Goal: Task Accomplishment & Management: Manage account settings

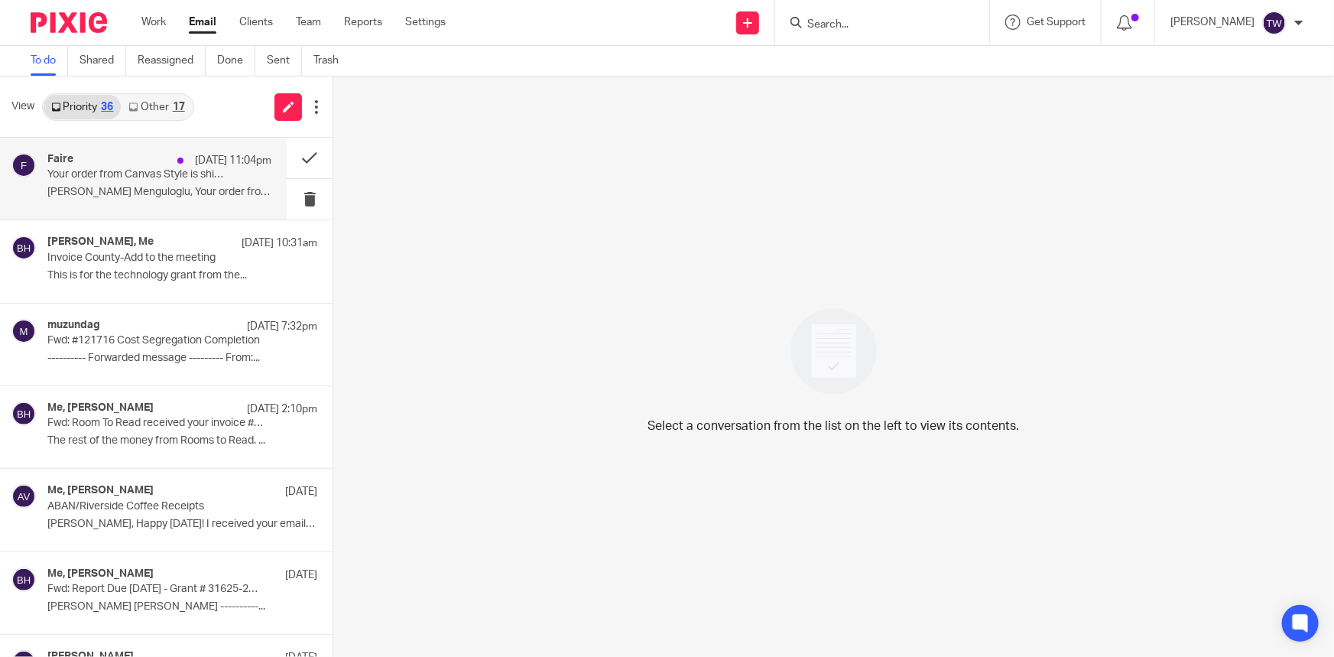
click at [119, 179] on p "Your order from Canvas Style is shipping soon!" at bounding box center [137, 174] width 180 height 13
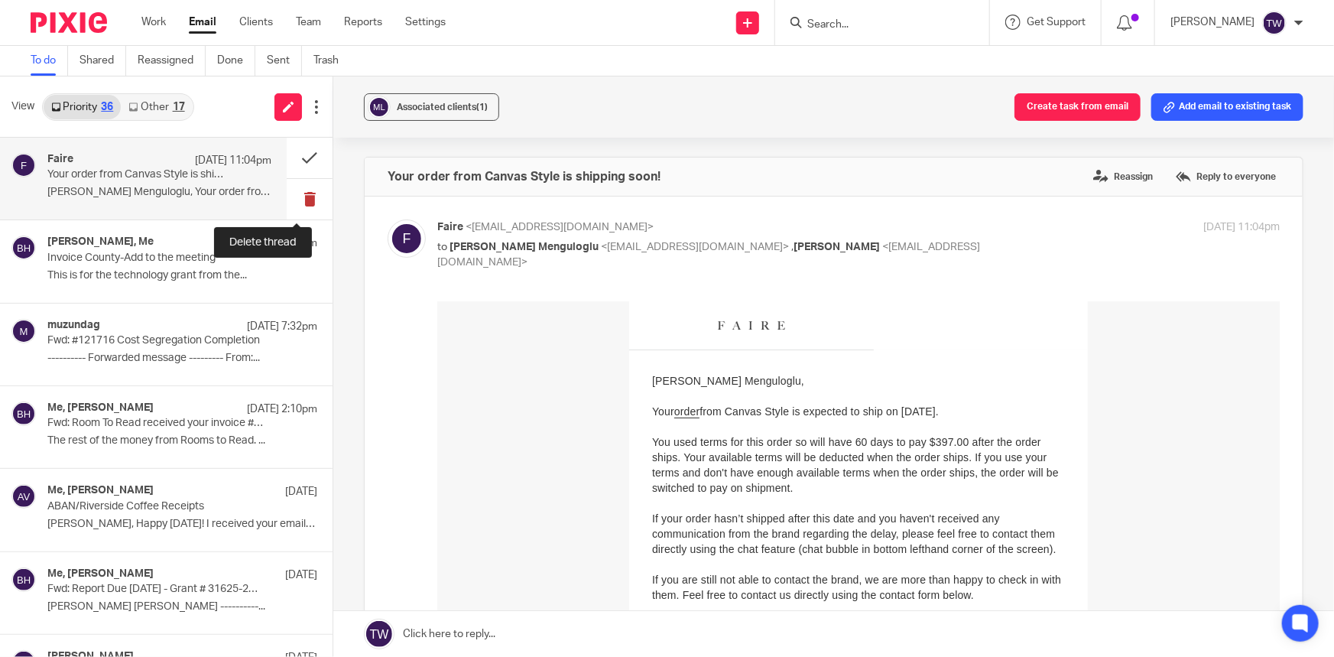
click at [303, 198] on button at bounding box center [310, 199] width 46 height 41
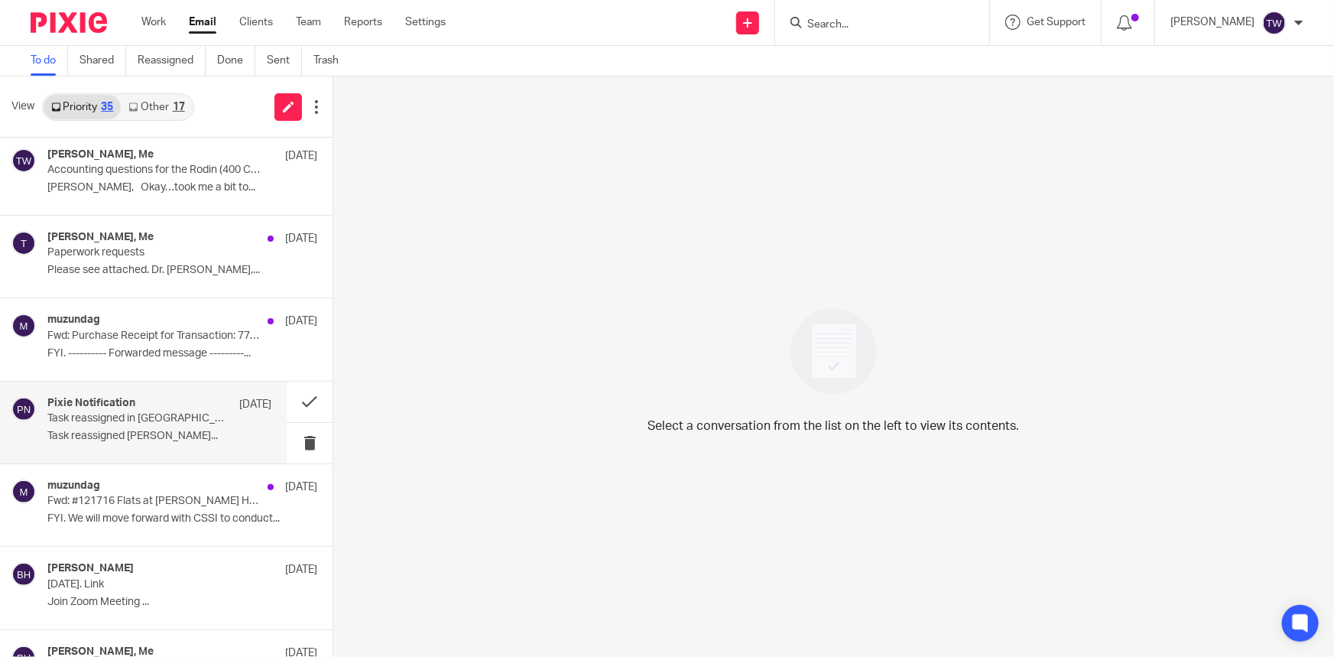
scroll to position [903, 0]
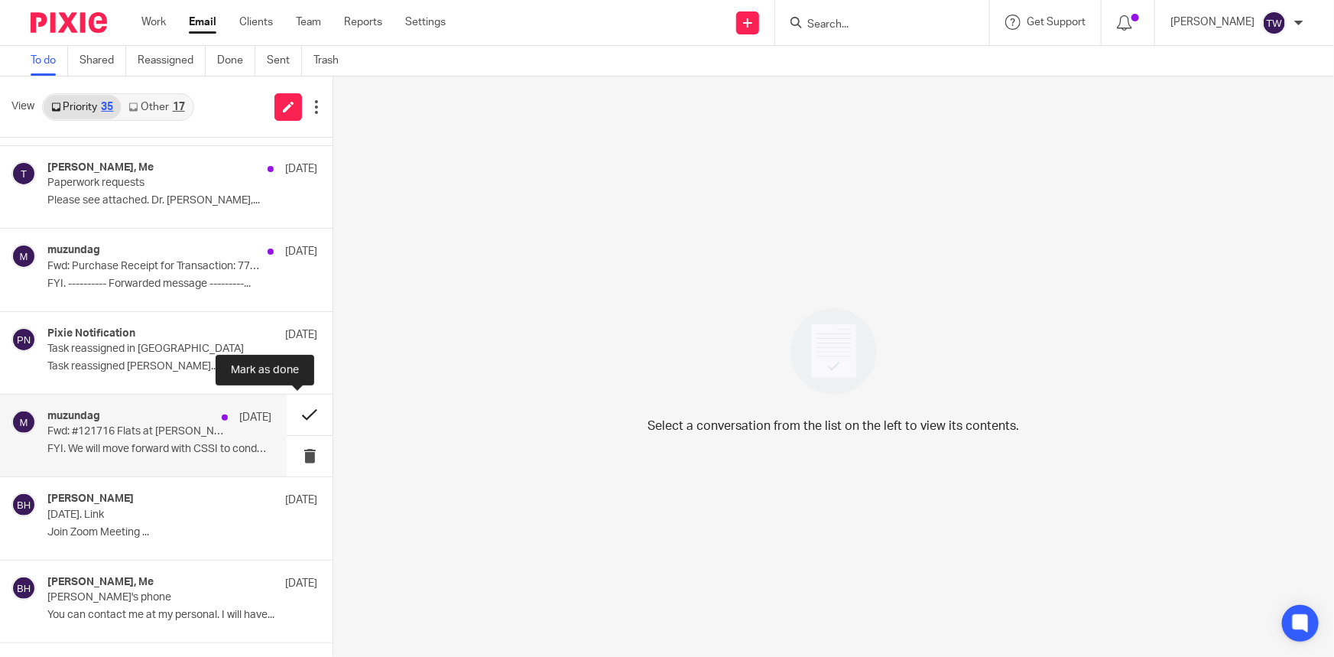
click at [296, 413] on button at bounding box center [310, 415] width 46 height 41
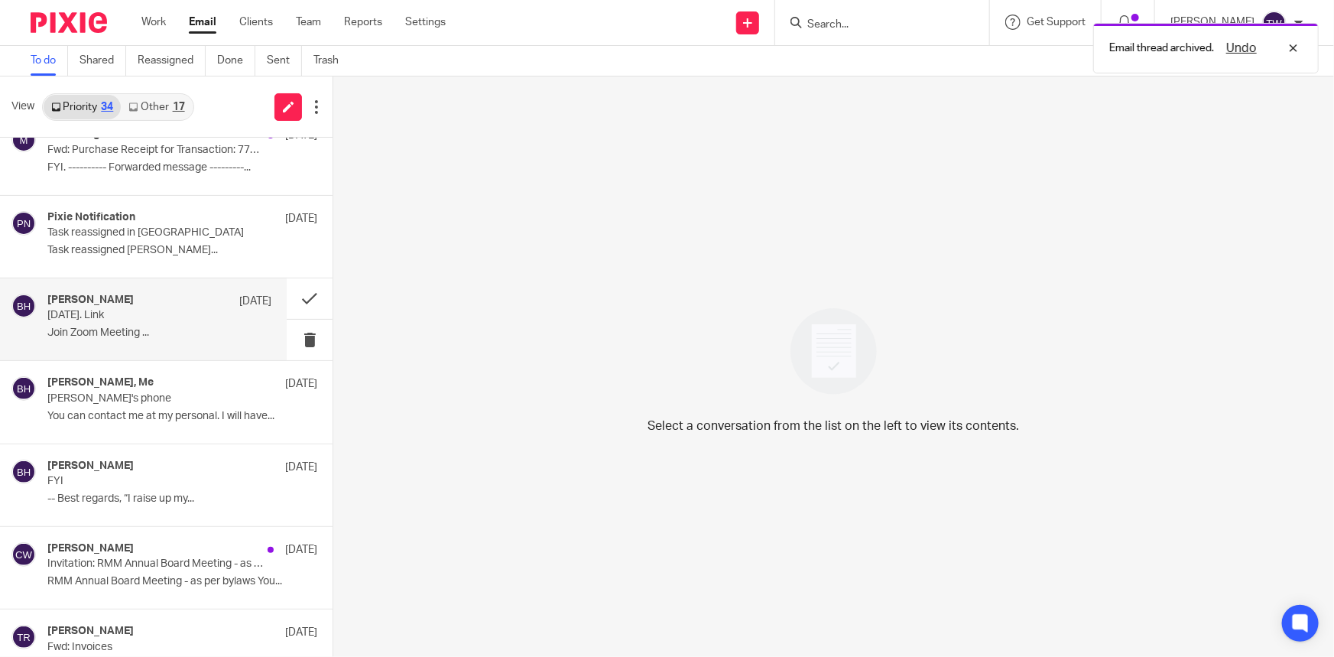
scroll to position [1042, 0]
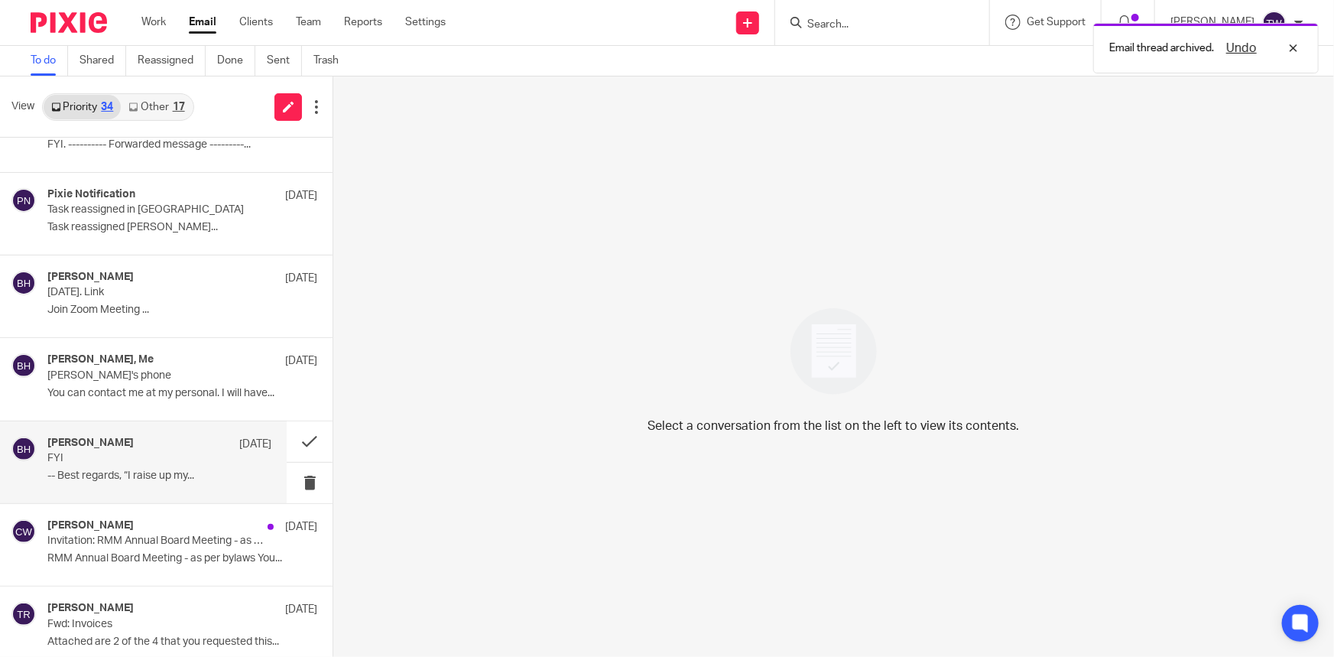
click at [129, 452] on p "FYI" at bounding box center [137, 458] width 180 height 13
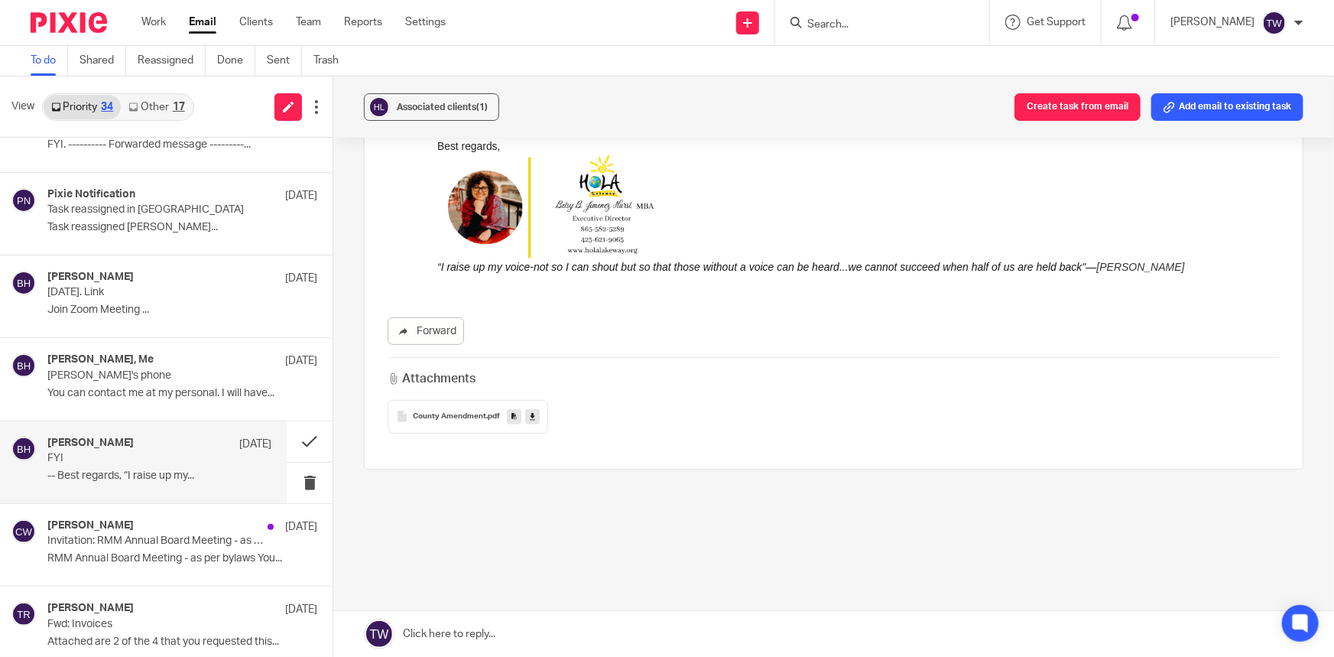
scroll to position [207, 0]
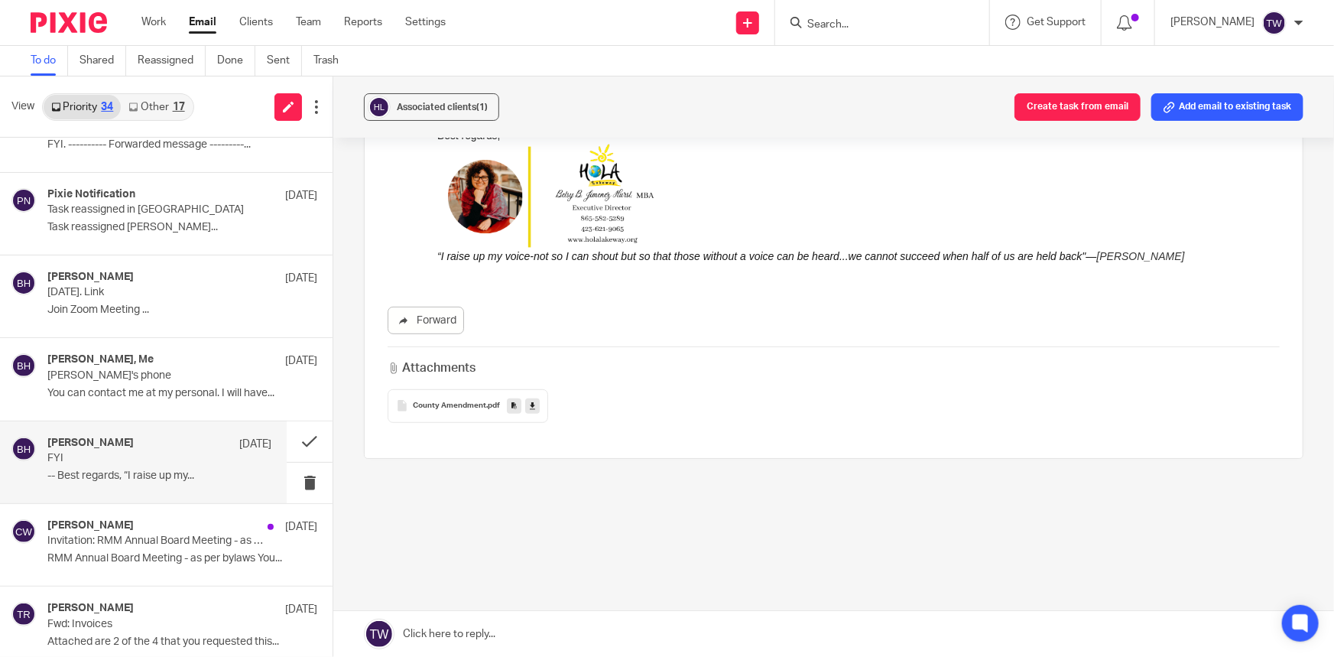
click at [451, 423] on div "County Amendment .pdf" at bounding box center [468, 406] width 161 height 34
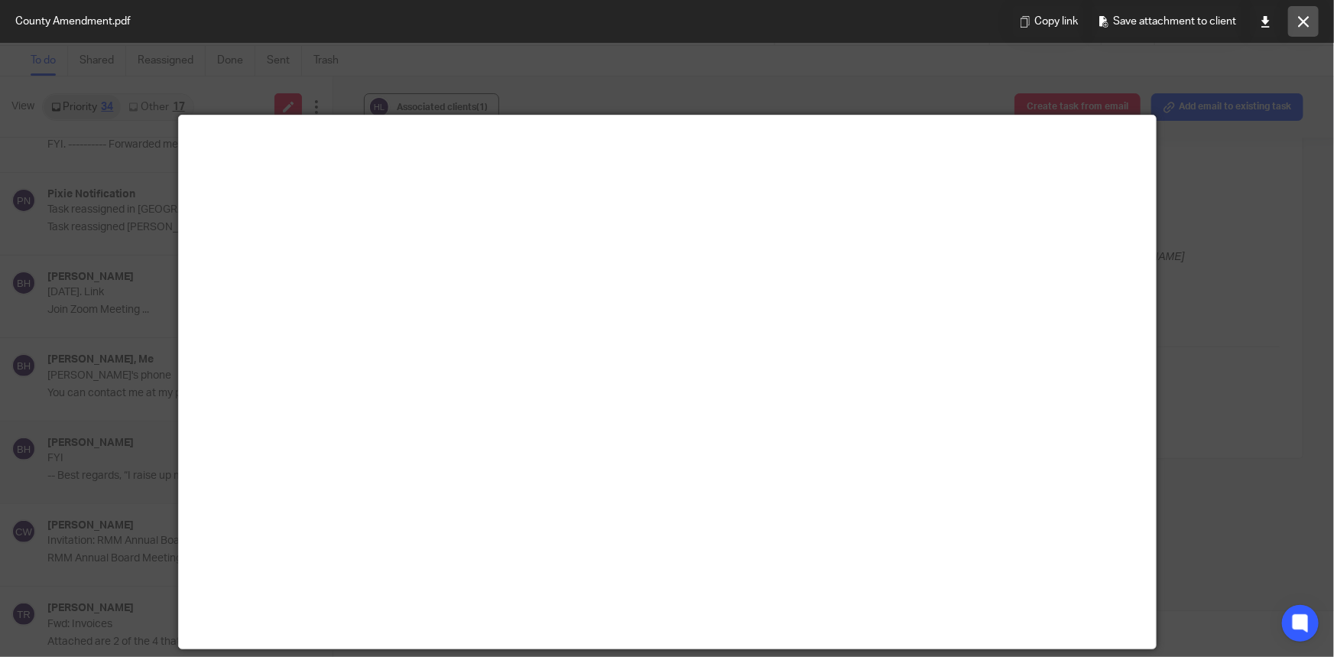
click at [1301, 16] on icon at bounding box center [1303, 21] width 11 height 11
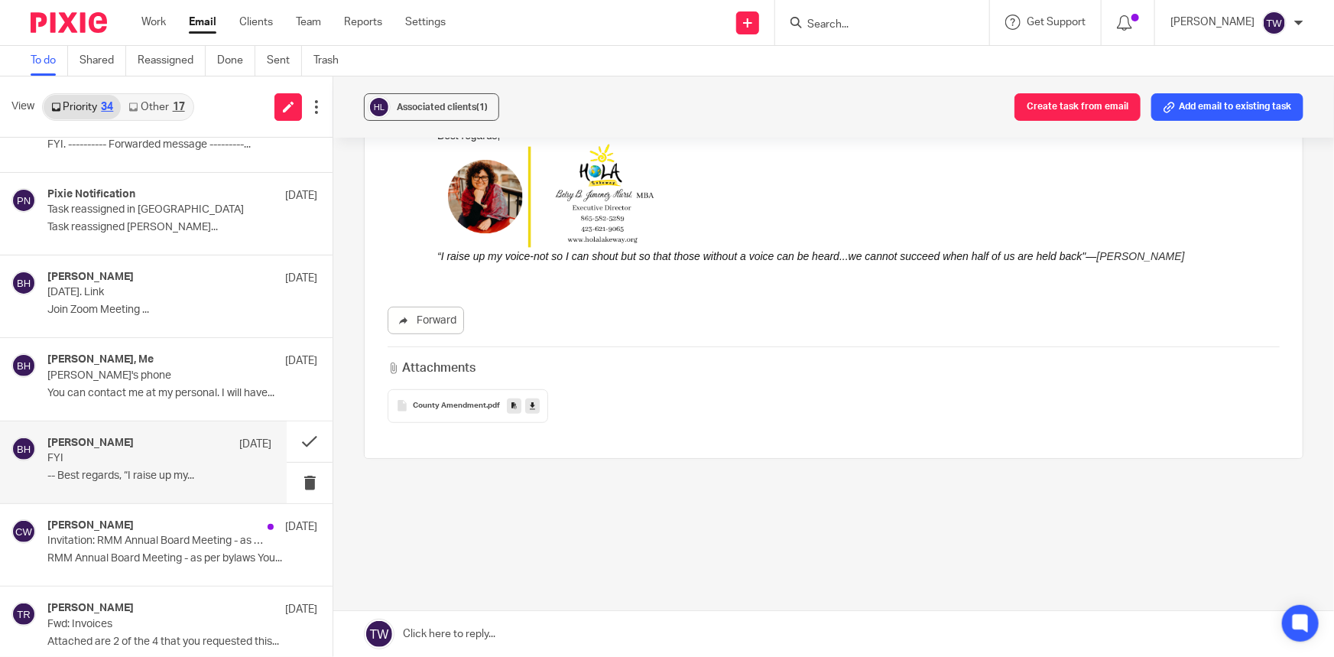
click at [531, 411] on icon at bounding box center [532, 405] width 5 height 11
click at [297, 440] on button at bounding box center [310, 441] width 46 height 41
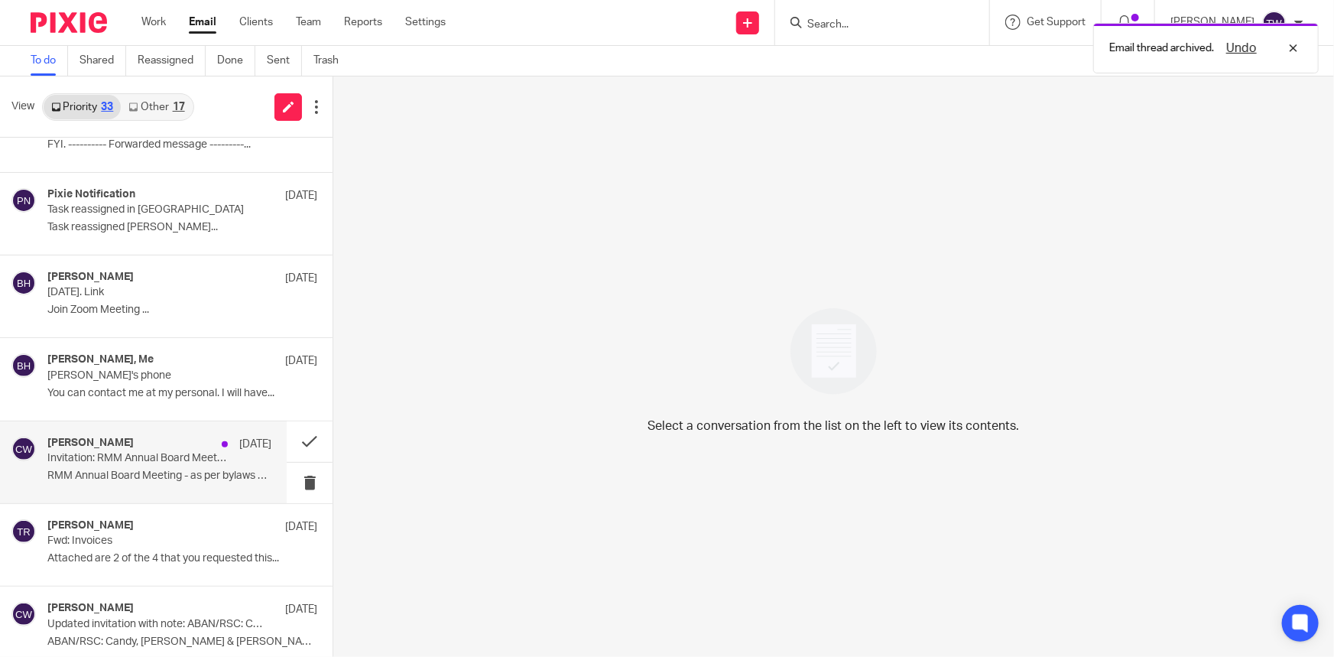
click at [122, 453] on p "Invitation: RMM Annual Board Meeting - as per bylaws @ Wed Nov 12, 2025 (Timoth…" at bounding box center [137, 458] width 180 height 13
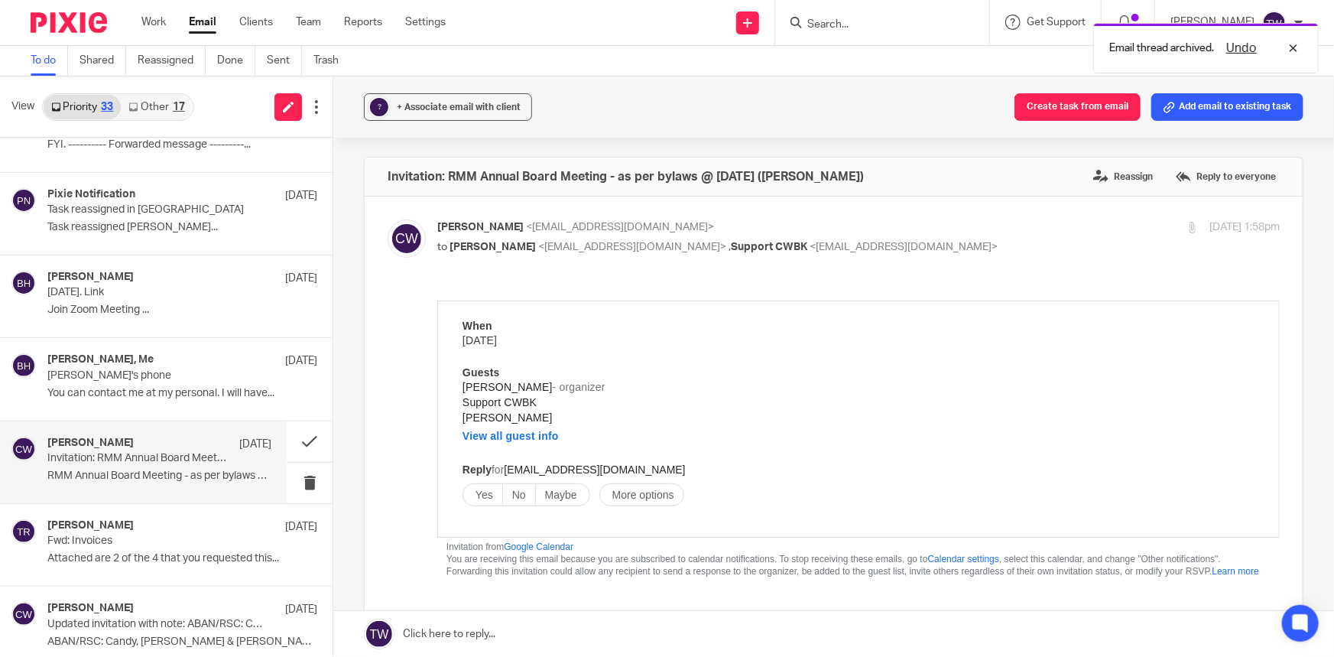
scroll to position [0, 0]
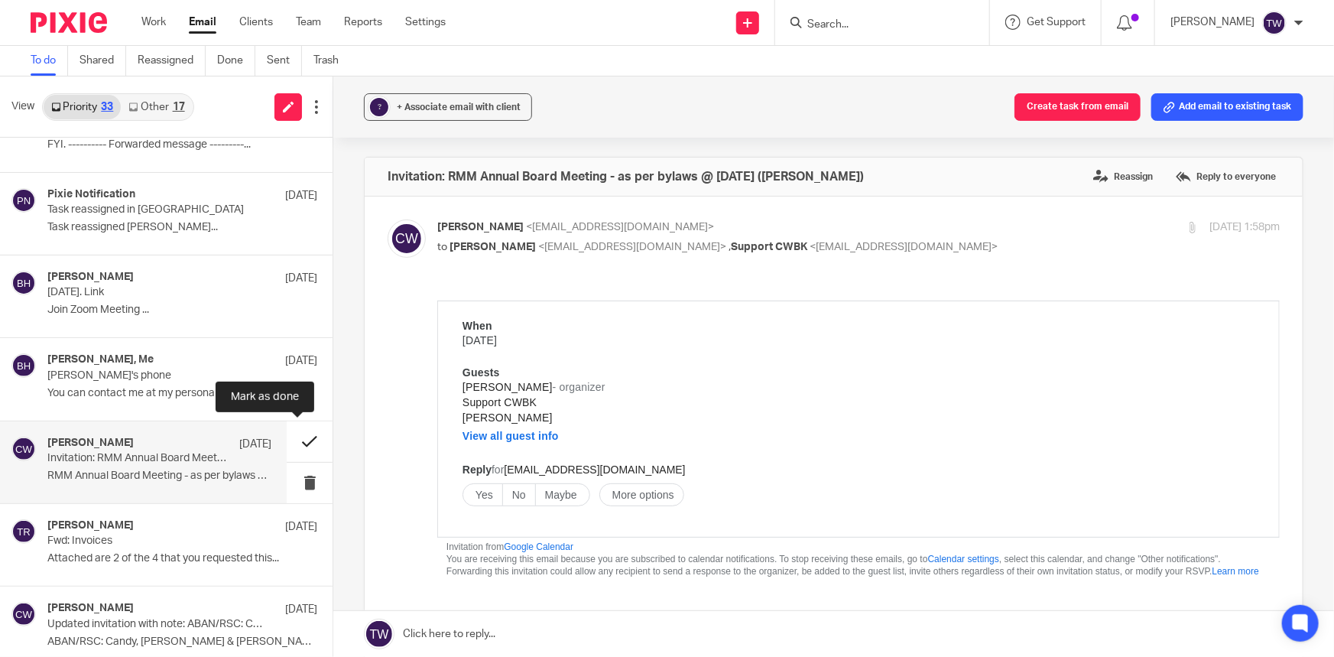
click at [300, 438] on button at bounding box center [310, 441] width 46 height 41
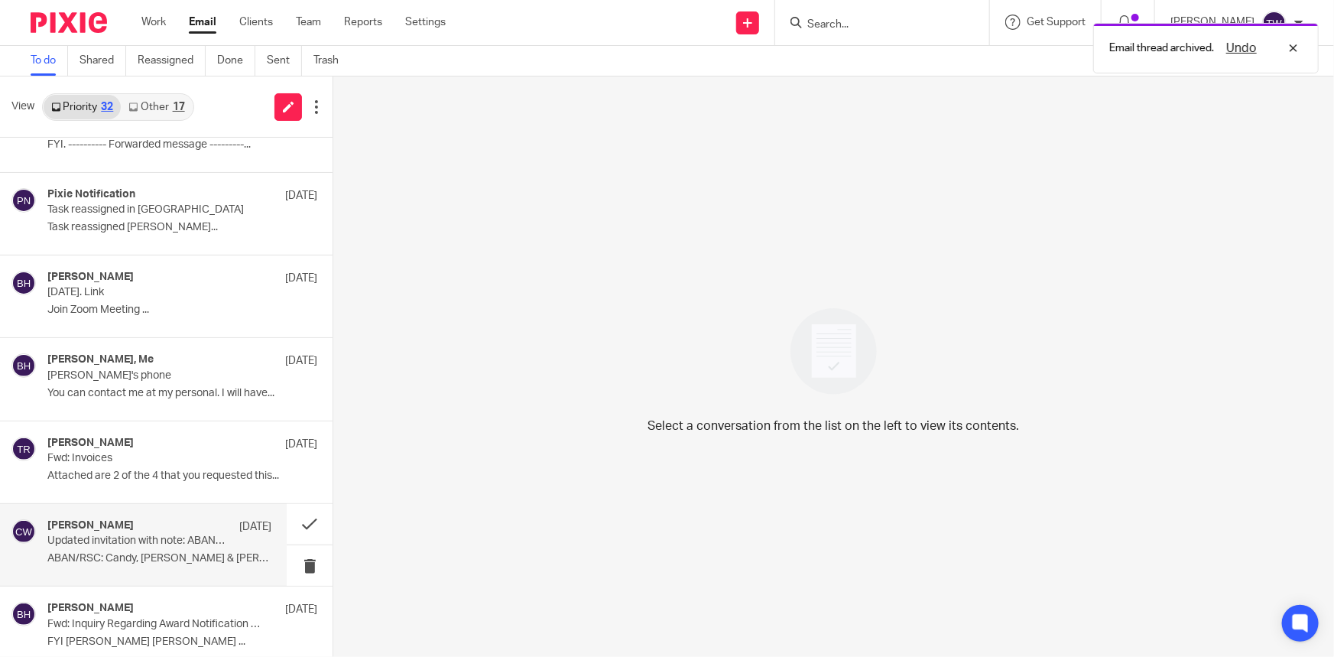
click at [162, 537] on p "Updated invitation with note: ABAN/RSC: Candy, Dr. Hahn & Tim @ Fri Aug 22, 202…" at bounding box center [137, 540] width 180 height 13
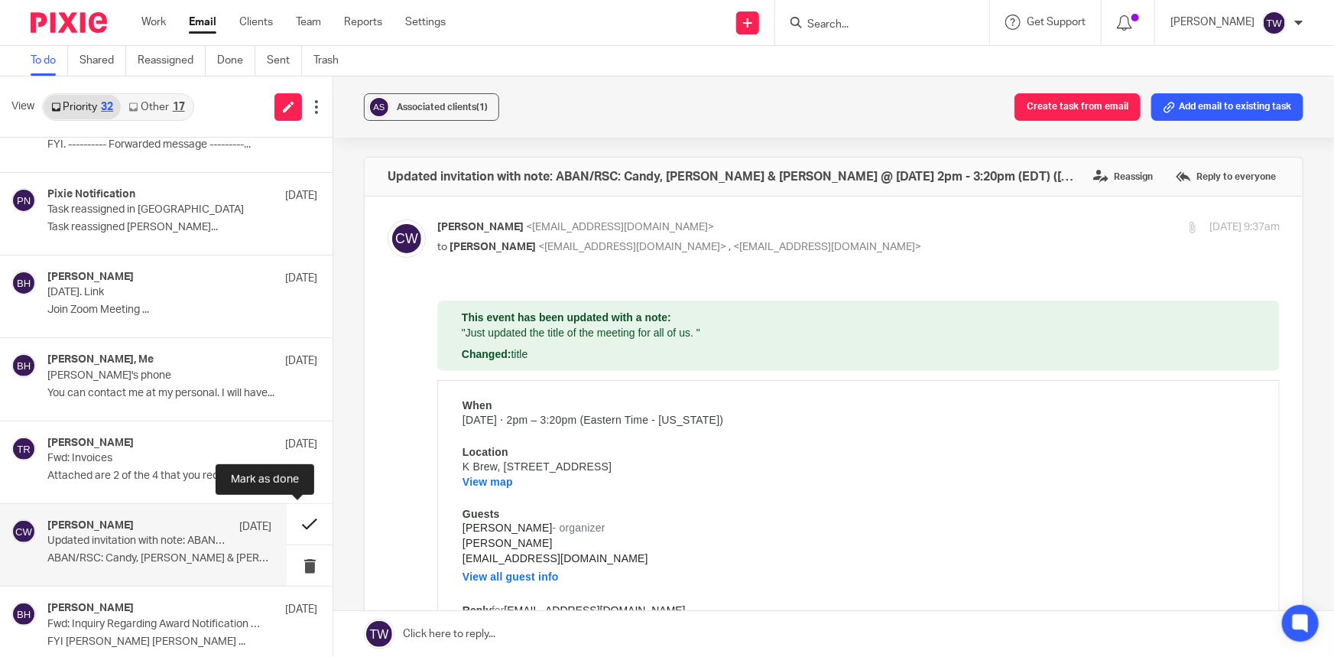
click at [295, 520] on button at bounding box center [310, 524] width 46 height 41
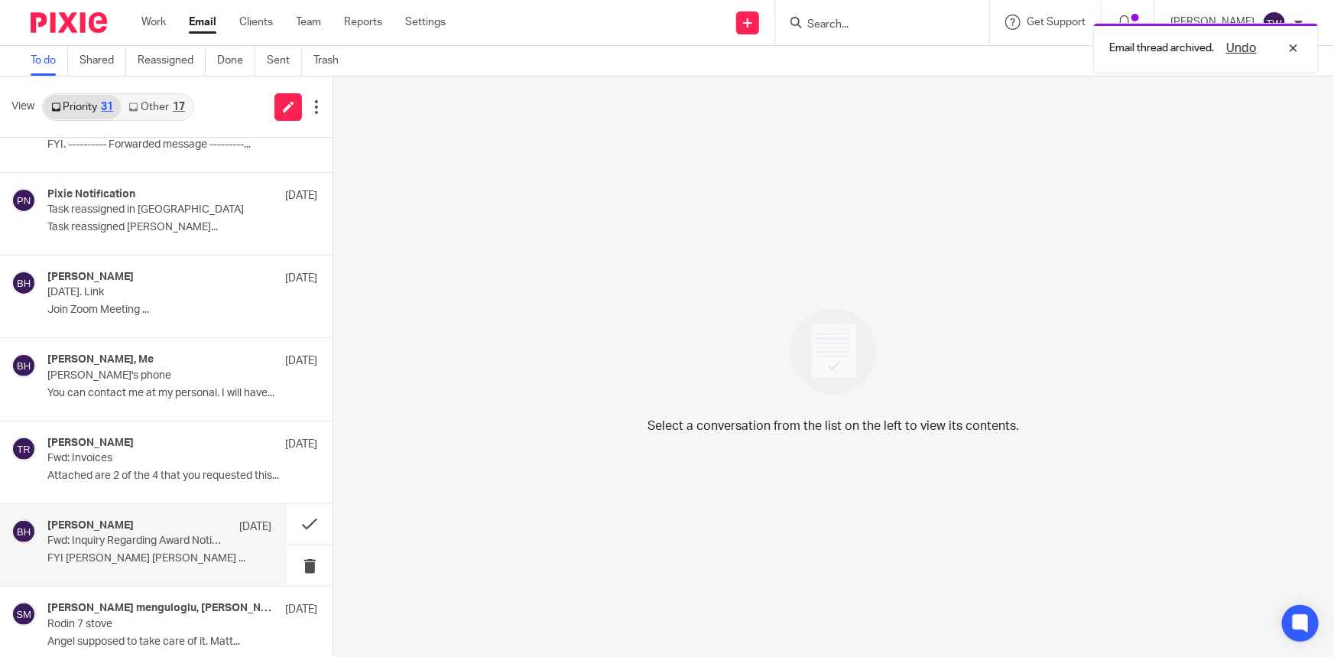
click at [147, 539] on p "Fwd: Inquiry Regarding Award Notification and Fund Availability" at bounding box center [137, 540] width 180 height 13
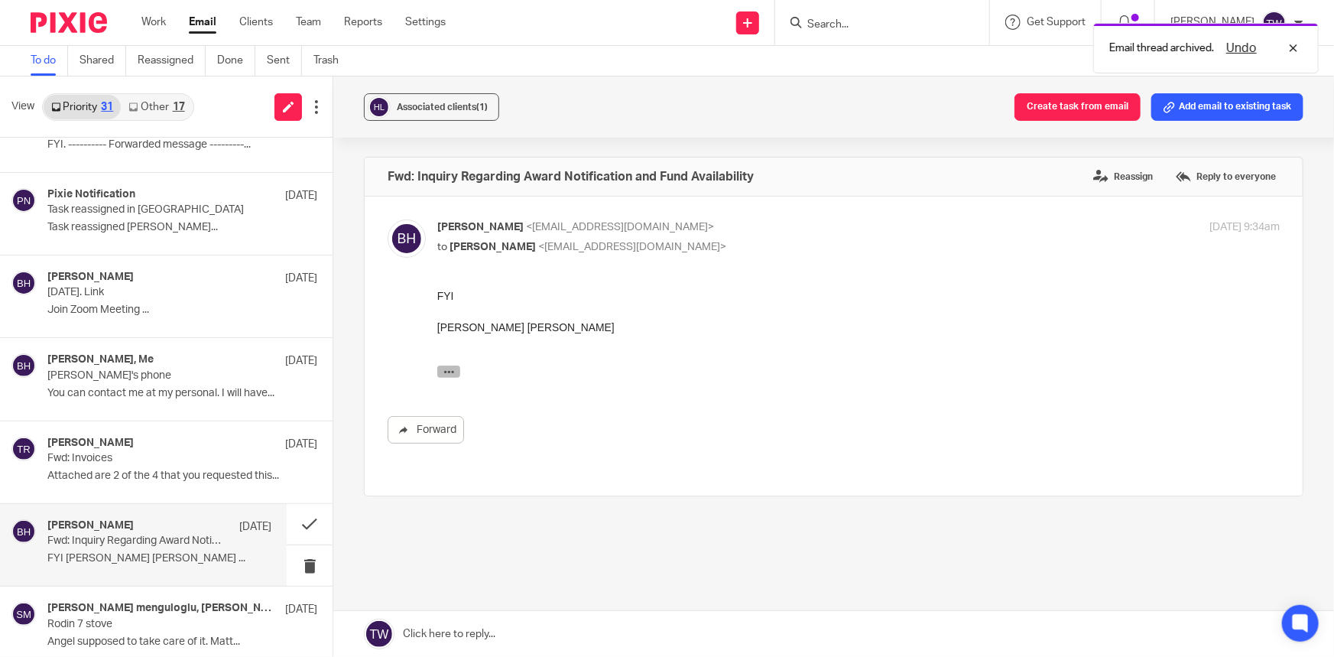
click at [450, 371] on icon "button" at bounding box center [448, 370] width 11 height 11
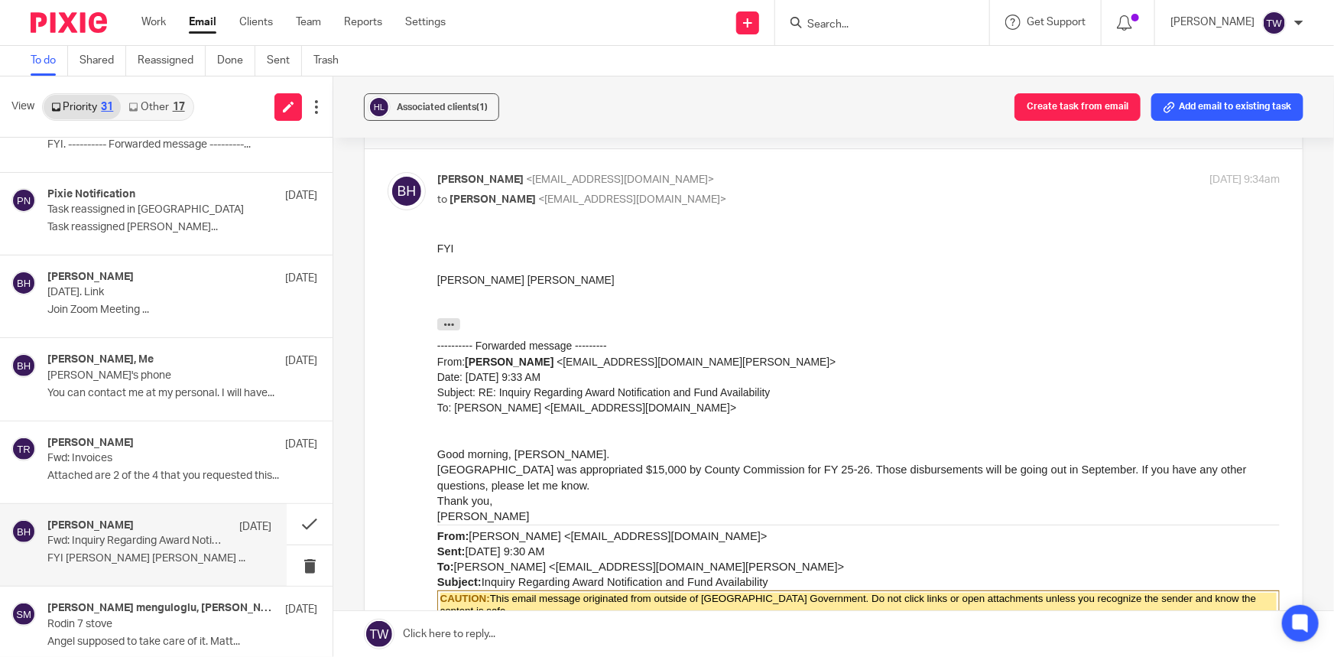
scroll to position [69, 0]
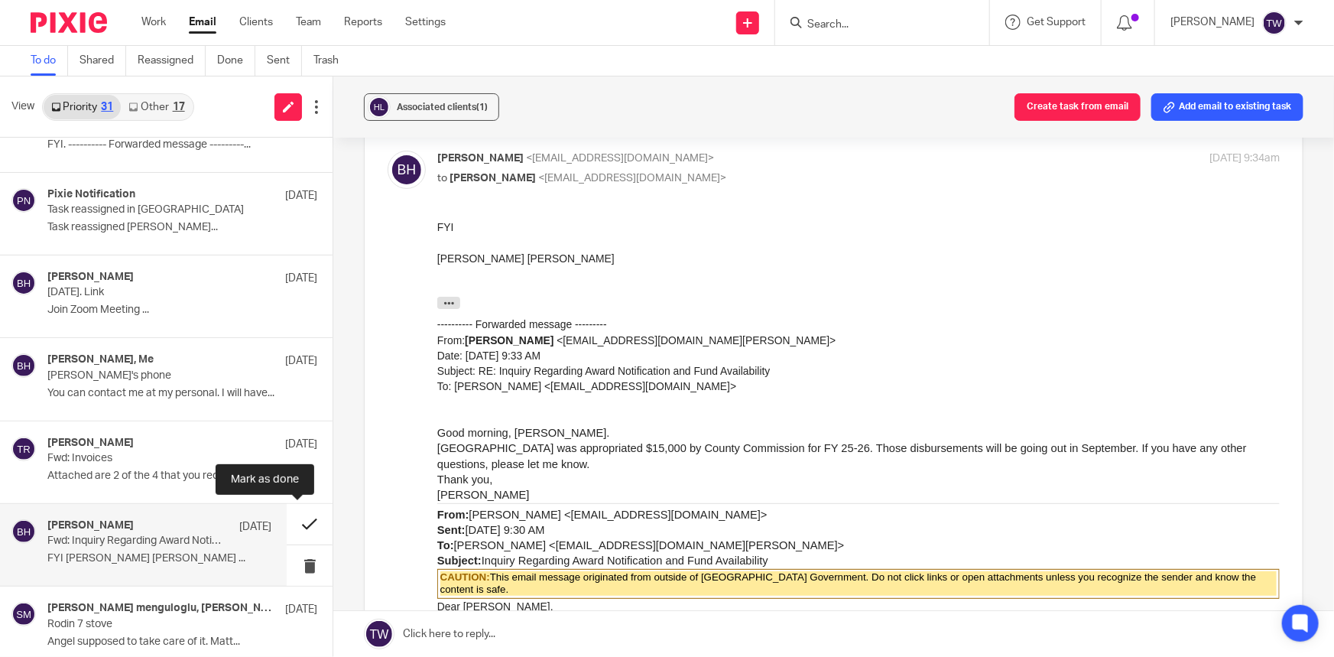
click at [297, 525] on button at bounding box center [310, 524] width 46 height 41
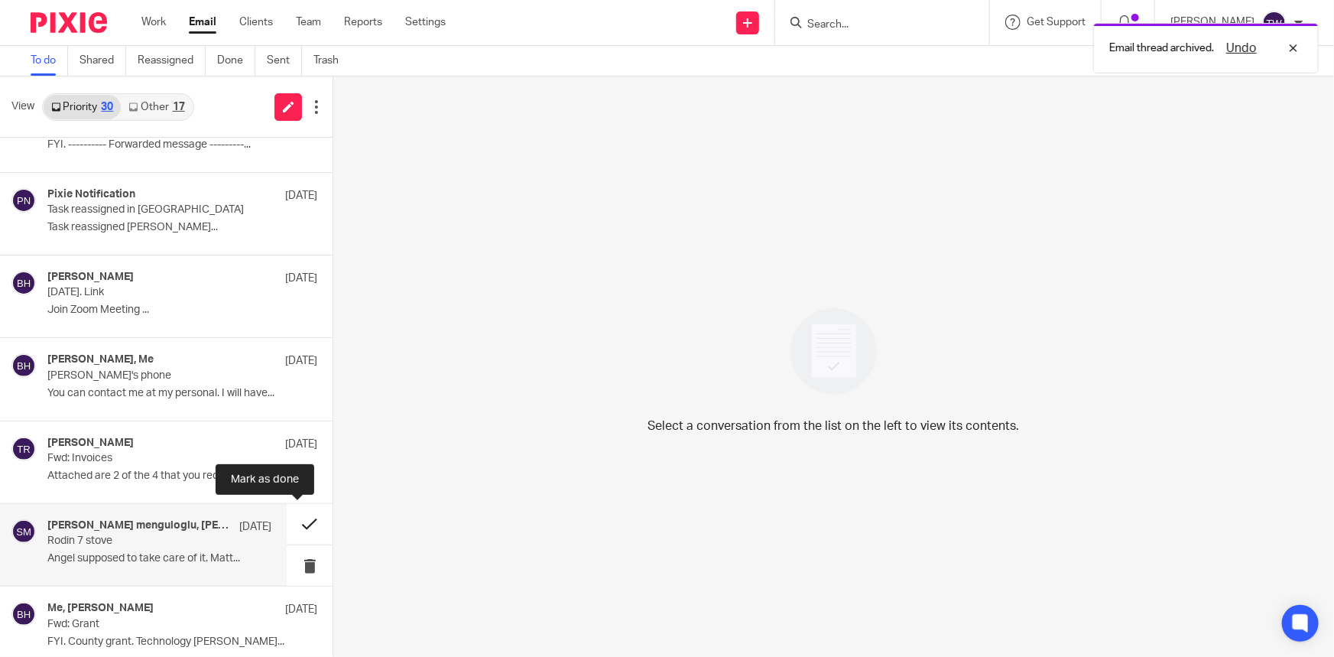
click at [296, 524] on button at bounding box center [310, 524] width 46 height 41
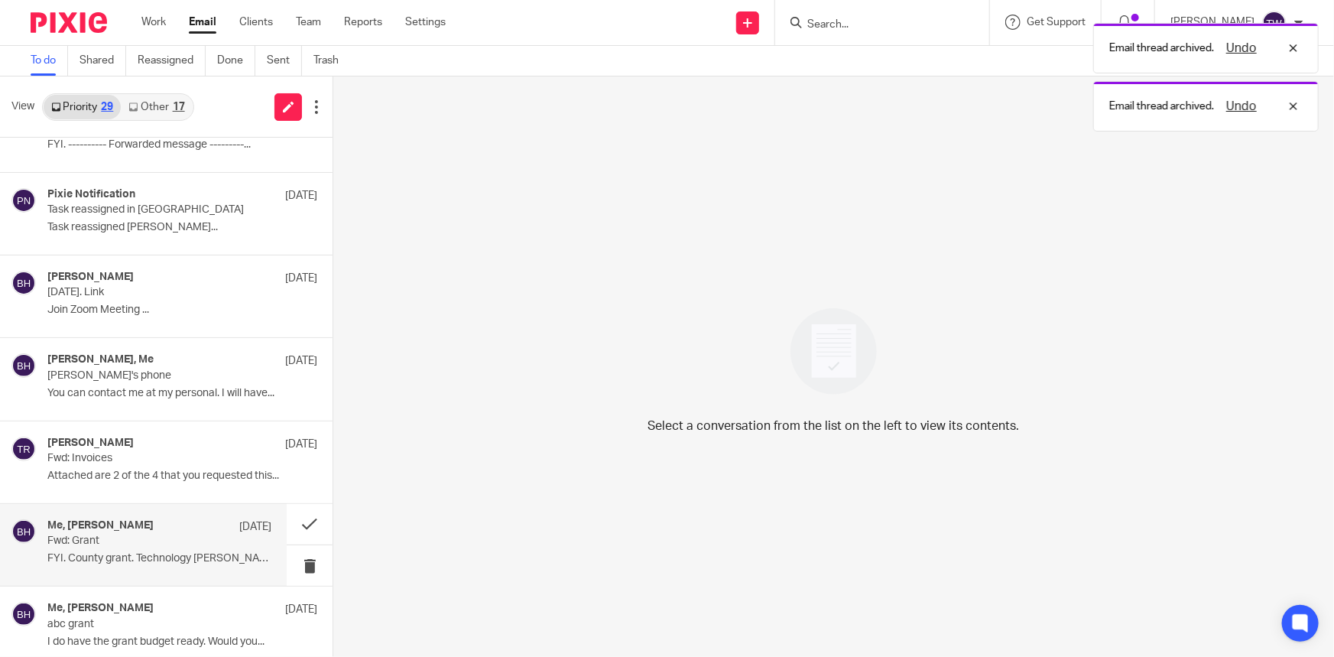
click at [165, 534] on p "Fwd: Grant" at bounding box center [137, 540] width 180 height 13
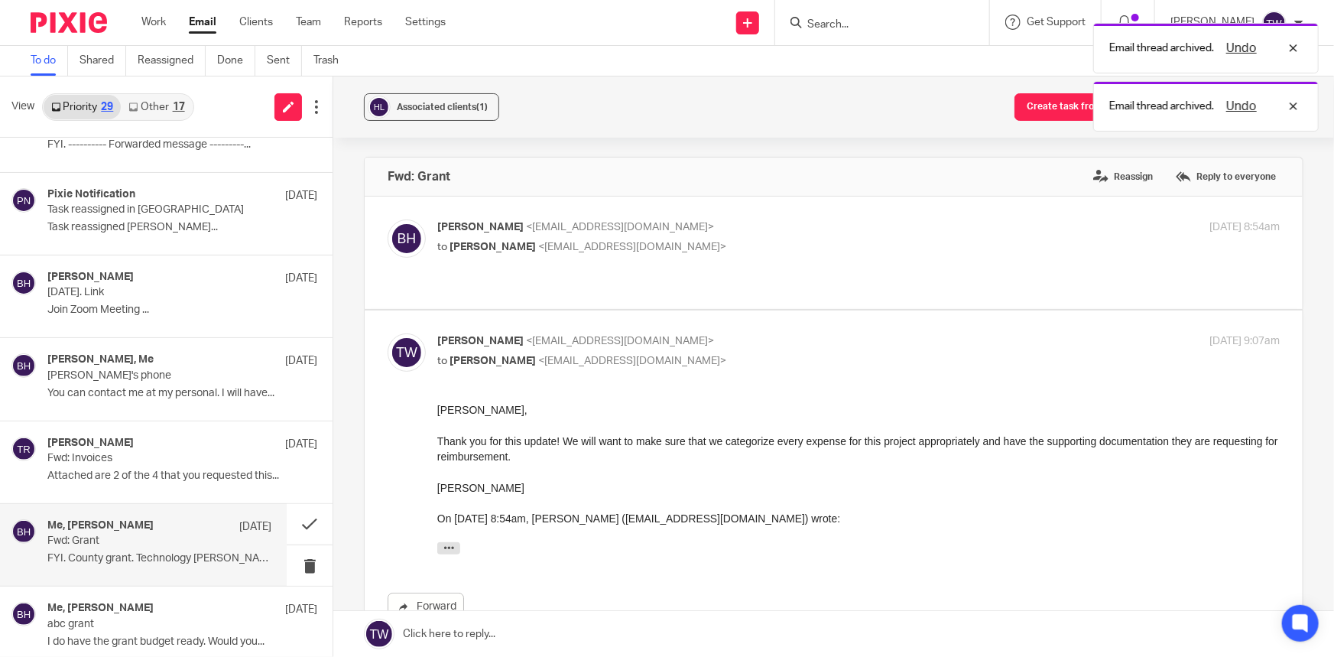
scroll to position [0, 0]
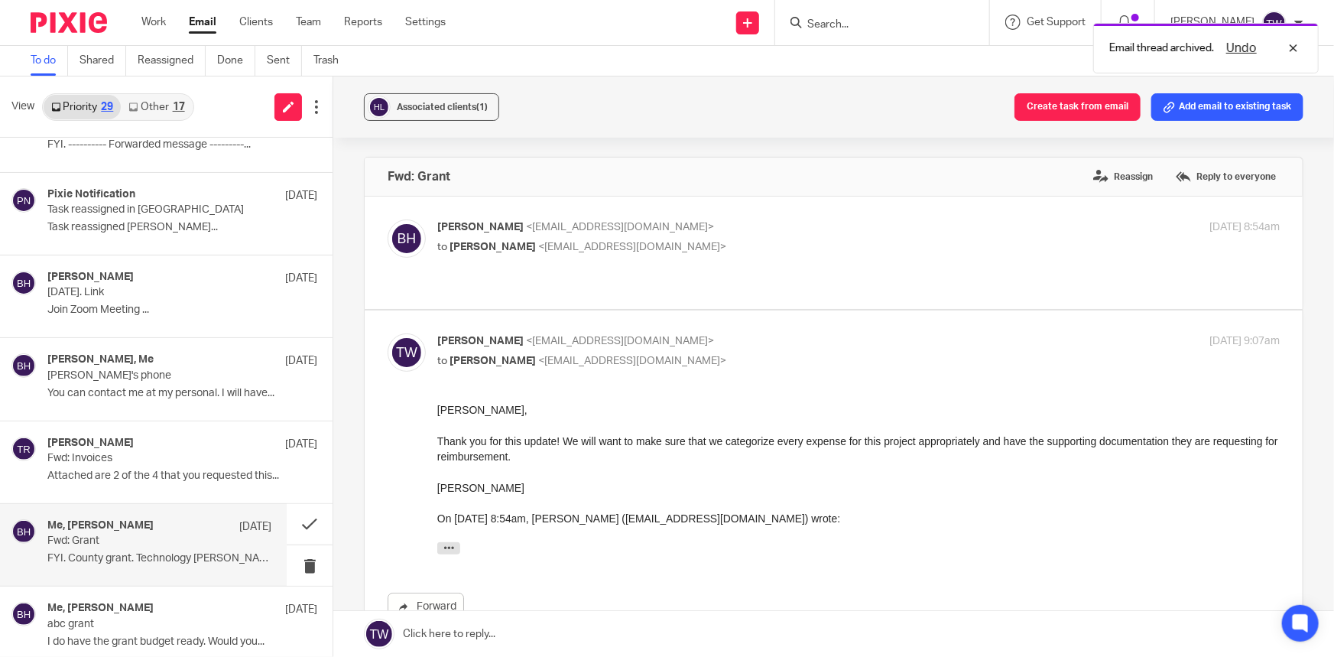
click at [875, 247] on p "to Timothy J. Weaver <tweaver@cwbookkeepingservice.com>" at bounding box center [718, 247] width 562 height 16
checkbox input "true"
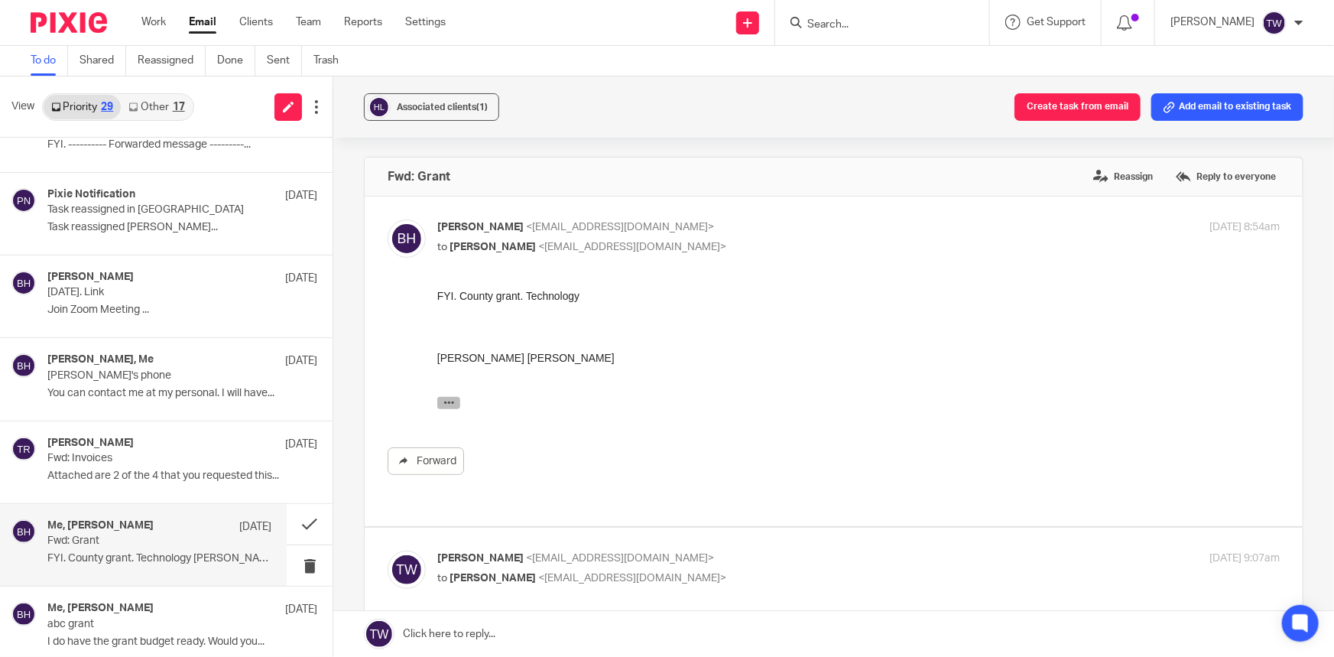
click at [451, 401] on icon "button" at bounding box center [448, 401] width 11 height 11
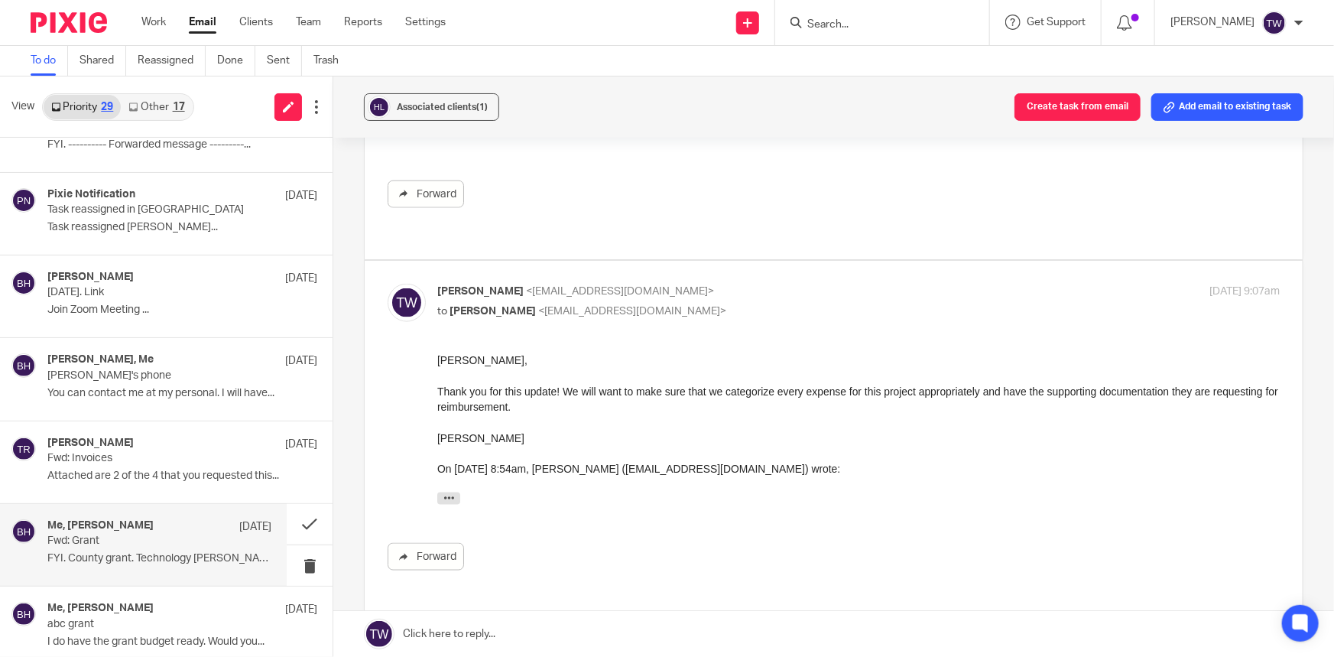
scroll to position [903, 0]
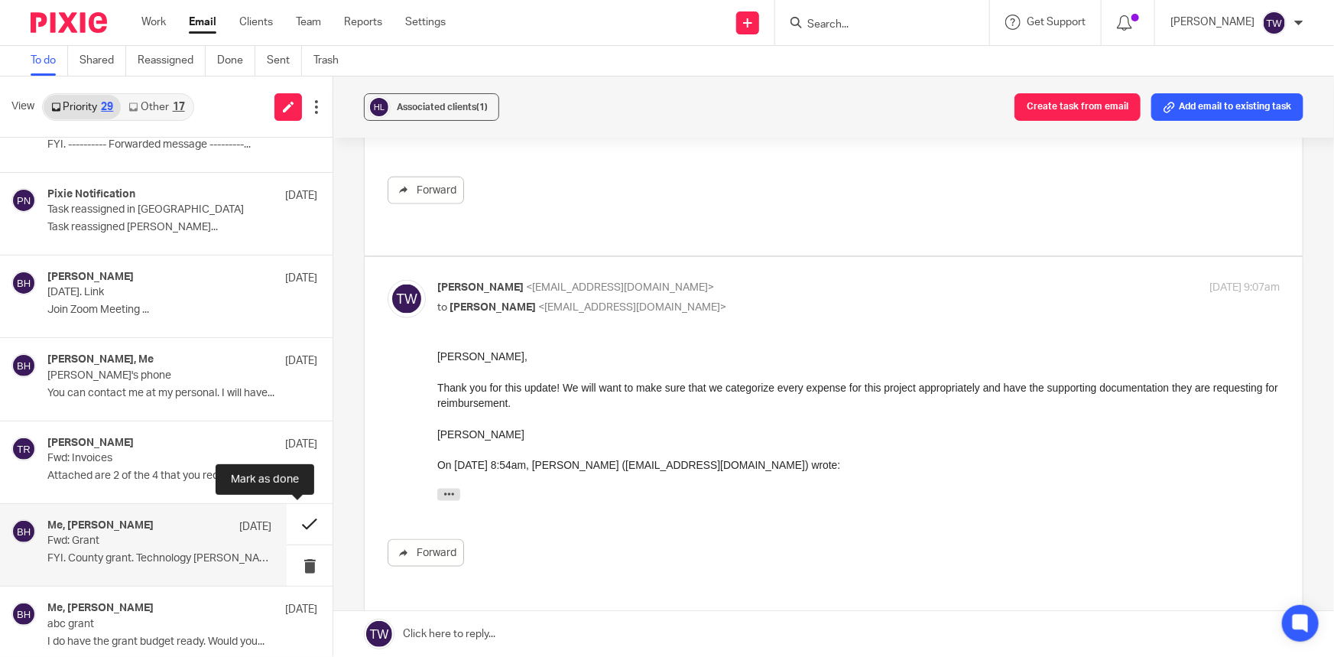
click at [294, 526] on button at bounding box center [310, 524] width 46 height 41
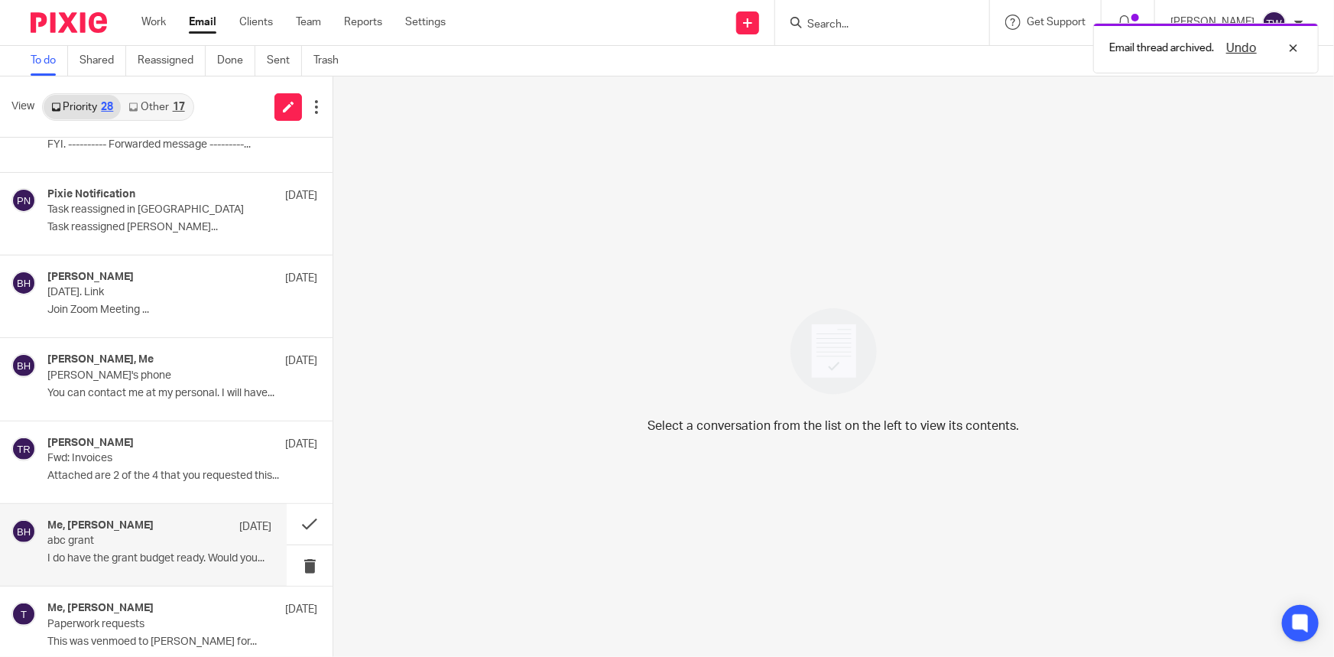
click at [156, 541] on p "abc grant" at bounding box center [137, 540] width 180 height 13
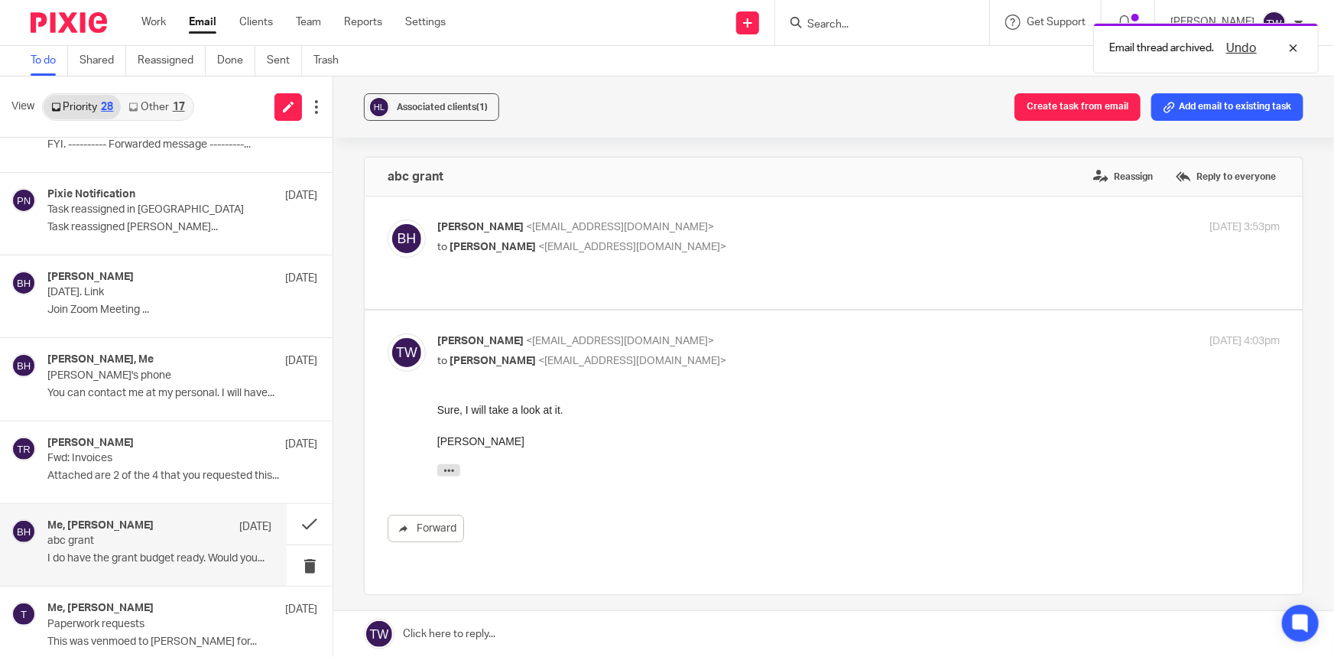
scroll to position [0, 0]
click at [300, 522] on button at bounding box center [310, 524] width 46 height 41
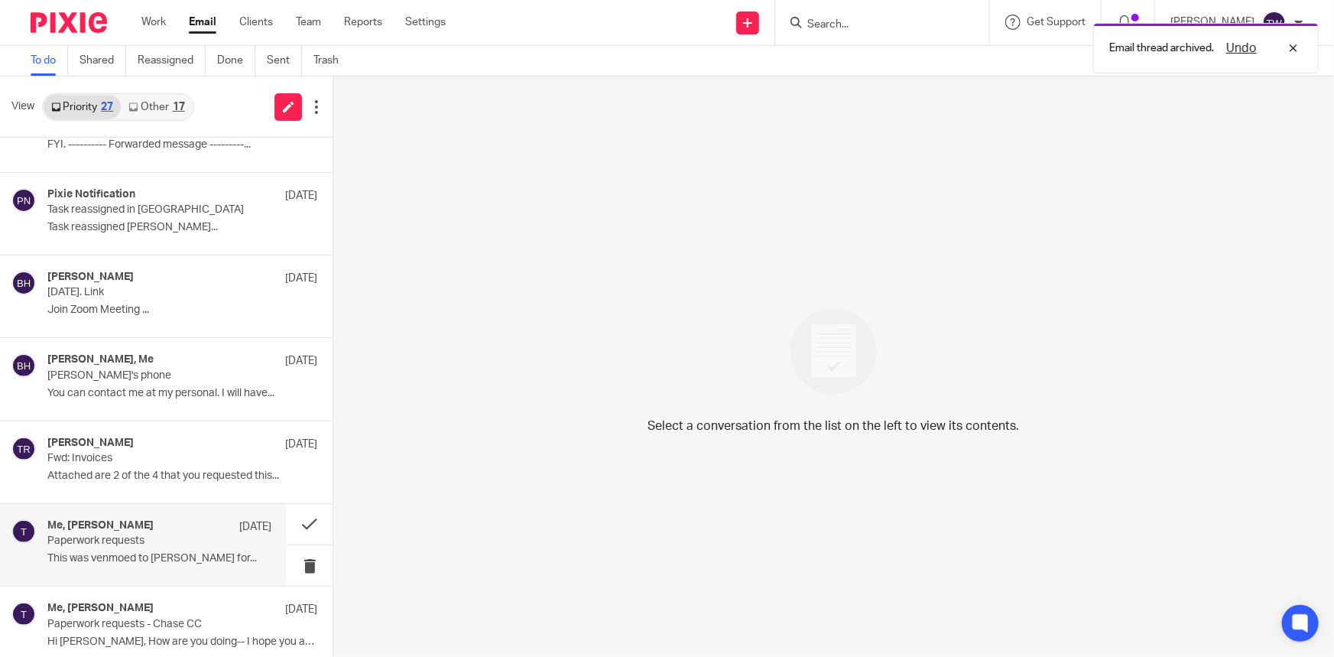
click at [183, 539] on p "Paperwork requests" at bounding box center [137, 540] width 180 height 13
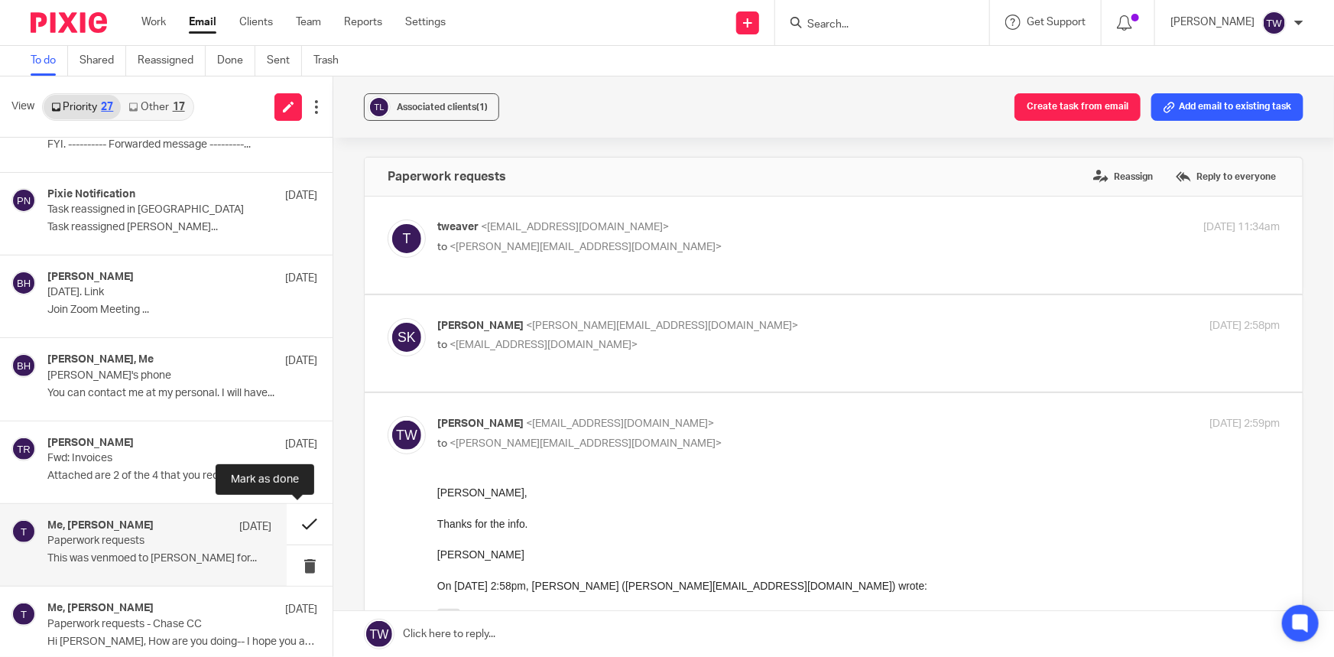
click at [300, 520] on button at bounding box center [310, 524] width 46 height 41
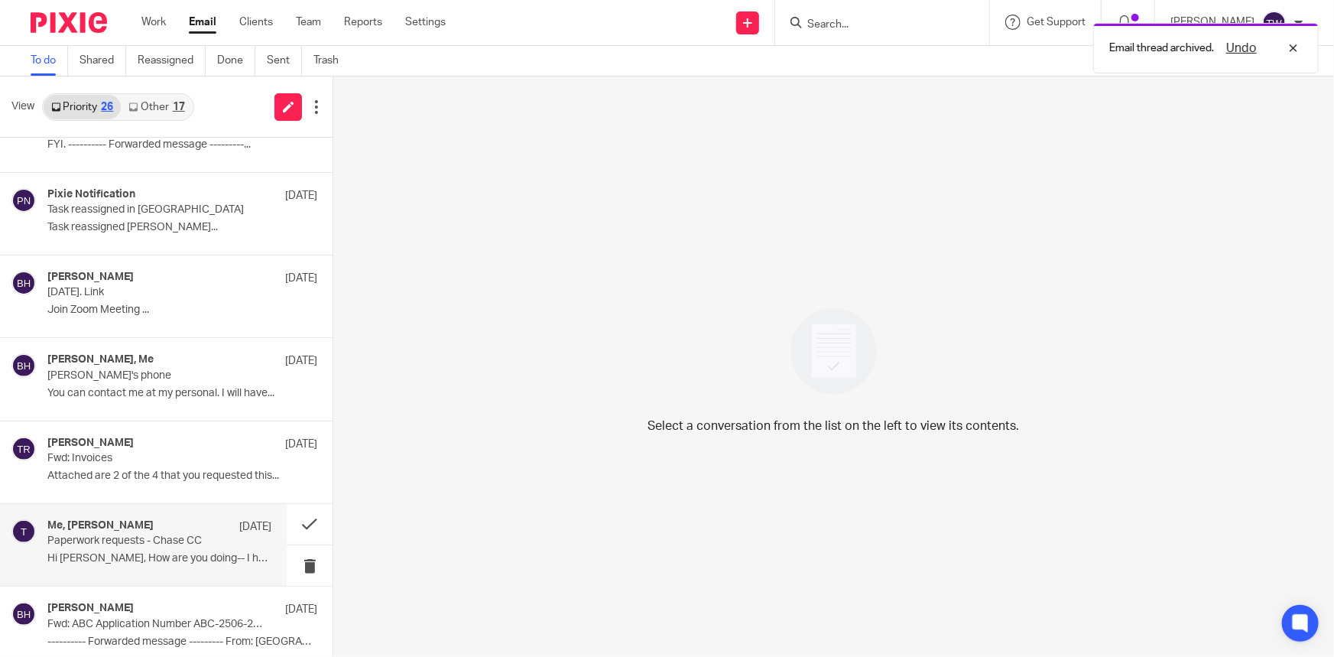
click at [178, 534] on p "Paperwork requests - Chase CC" at bounding box center [137, 540] width 180 height 13
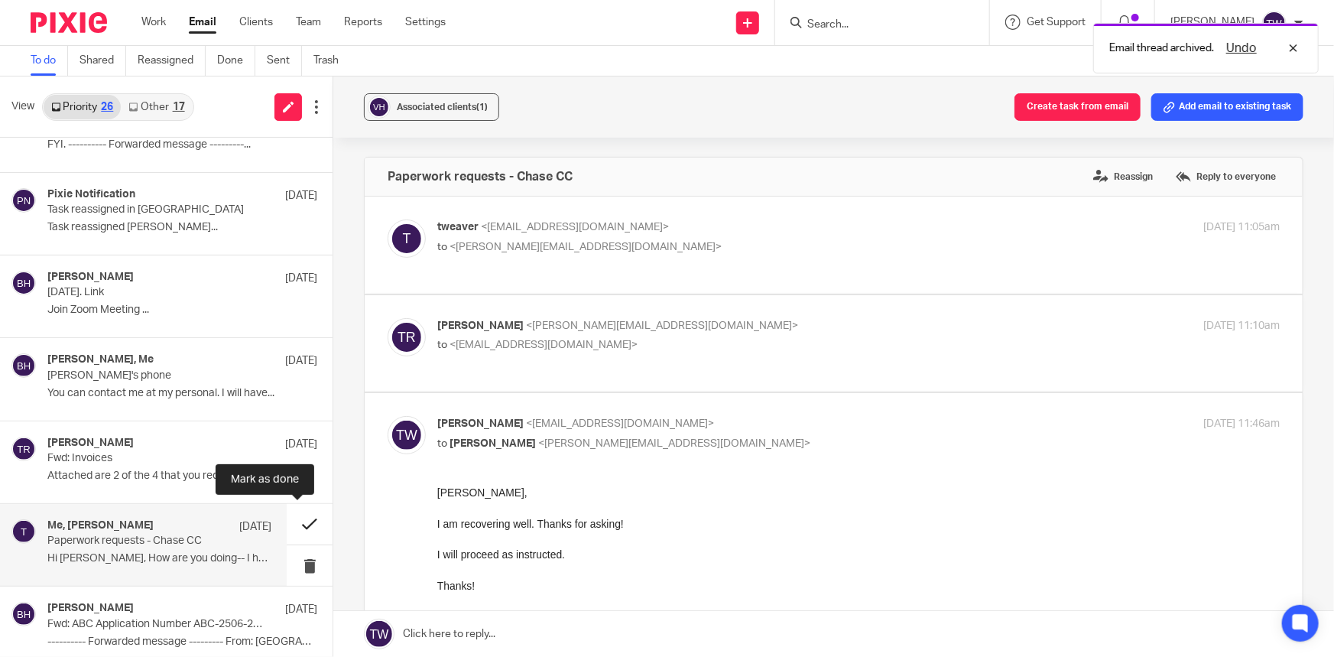
click at [299, 521] on button at bounding box center [310, 524] width 46 height 41
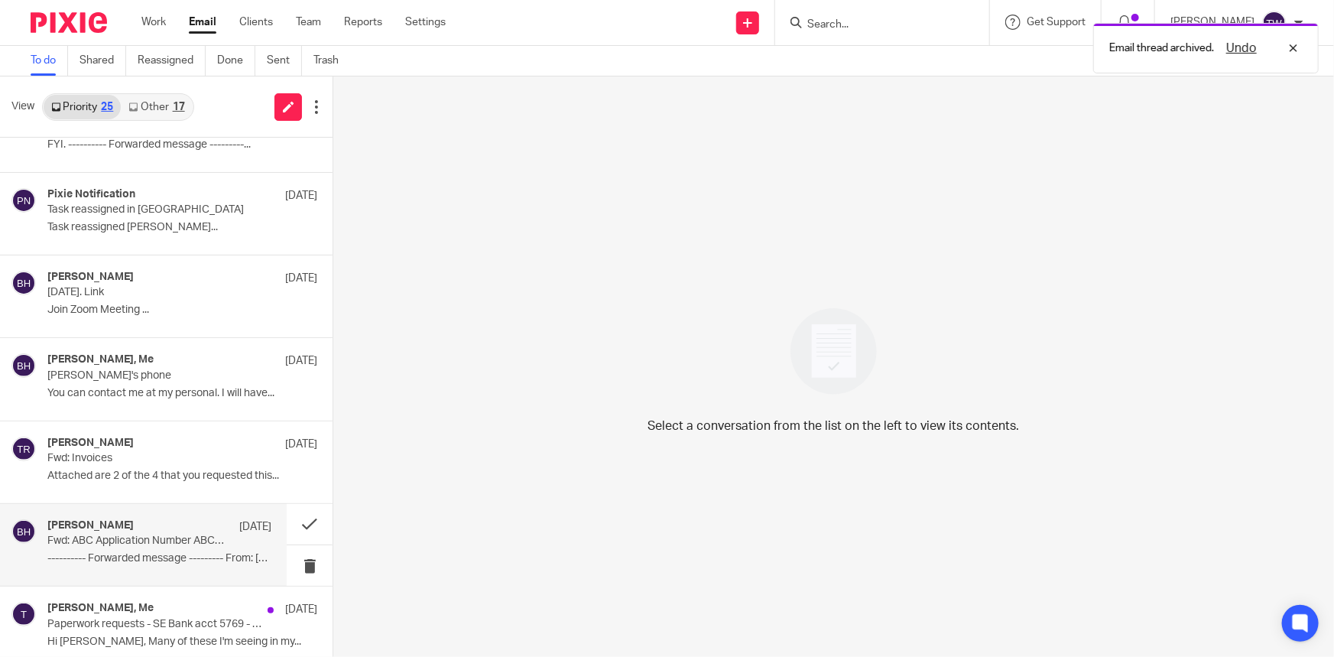
click at [145, 543] on p "Fwd: ABC Application Number ABC-2506-25981" at bounding box center [137, 540] width 180 height 13
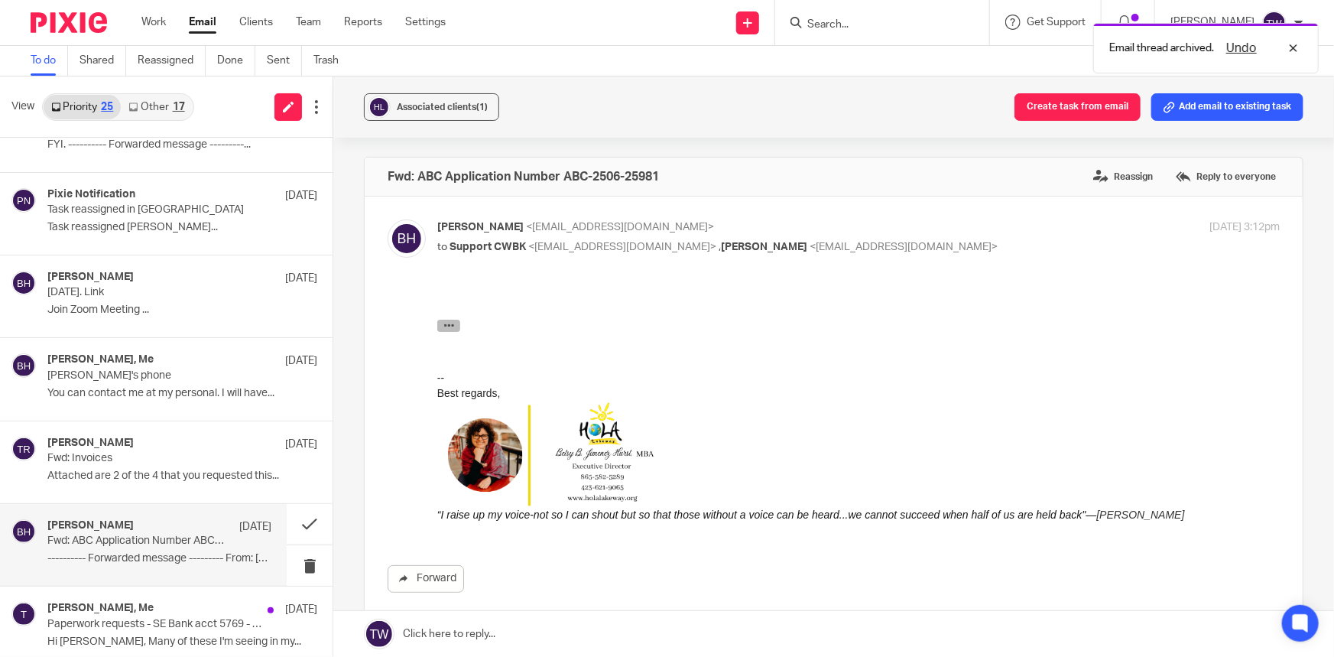
click at [450, 324] on icon "button" at bounding box center [448, 324] width 11 height 11
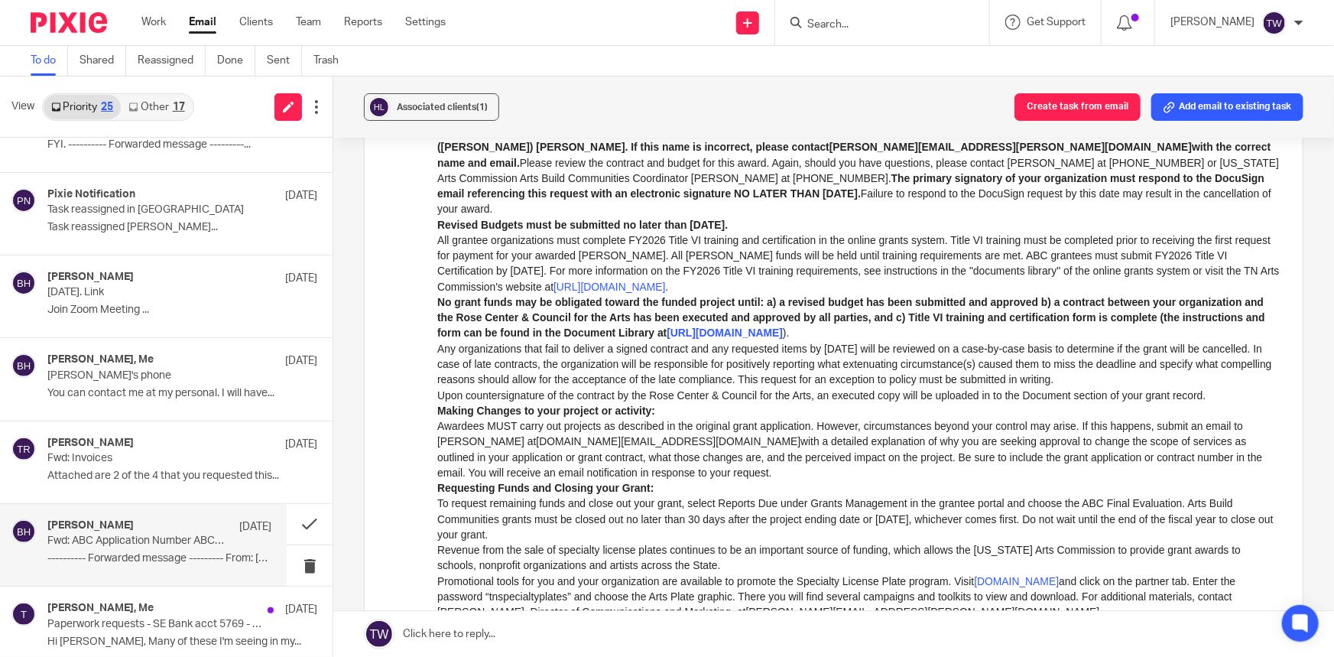
scroll to position [486, 0]
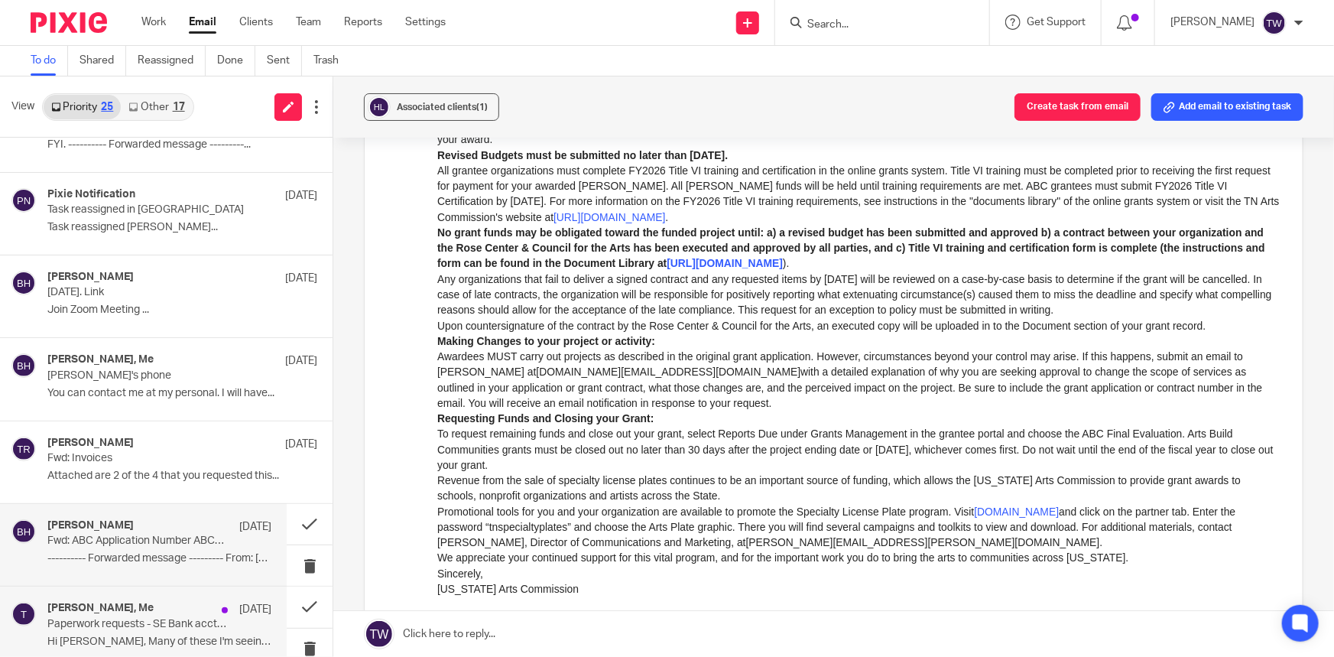
click at [175, 625] on p "Paperwork requests - SE Bank acct 5769 - Riverside Coffee" at bounding box center [137, 624] width 180 height 13
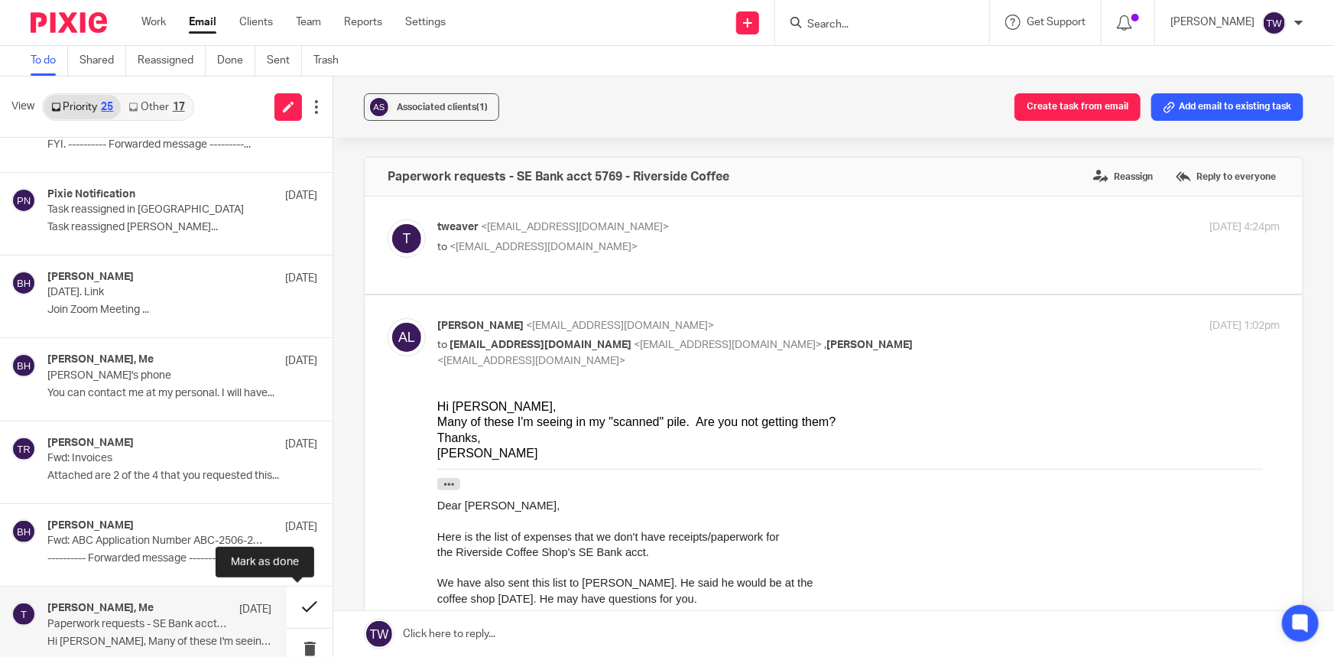
scroll to position [0, 0]
click at [298, 607] on button at bounding box center [310, 606] width 46 height 41
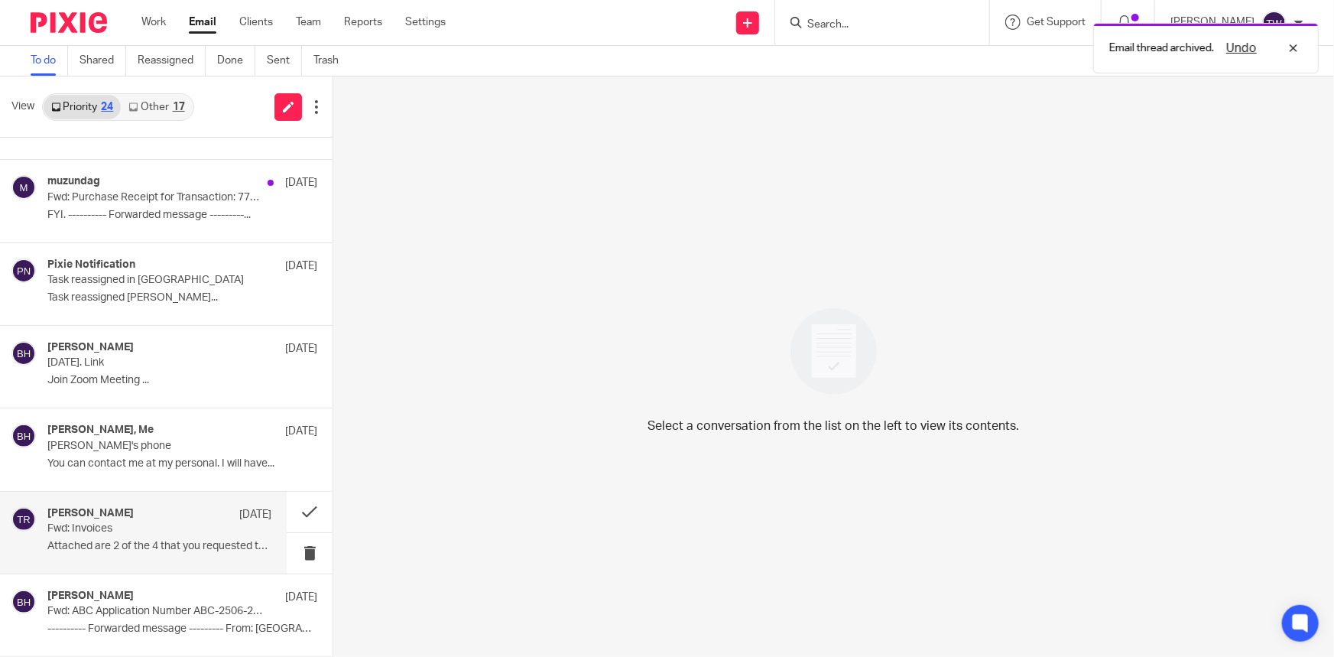
scroll to position [971, 0]
click at [141, 535] on div "Tabitha Rossini Aug 19 Fwd: Invoices Attached are 2 of the 4 that you requested…" at bounding box center [159, 533] width 224 height 51
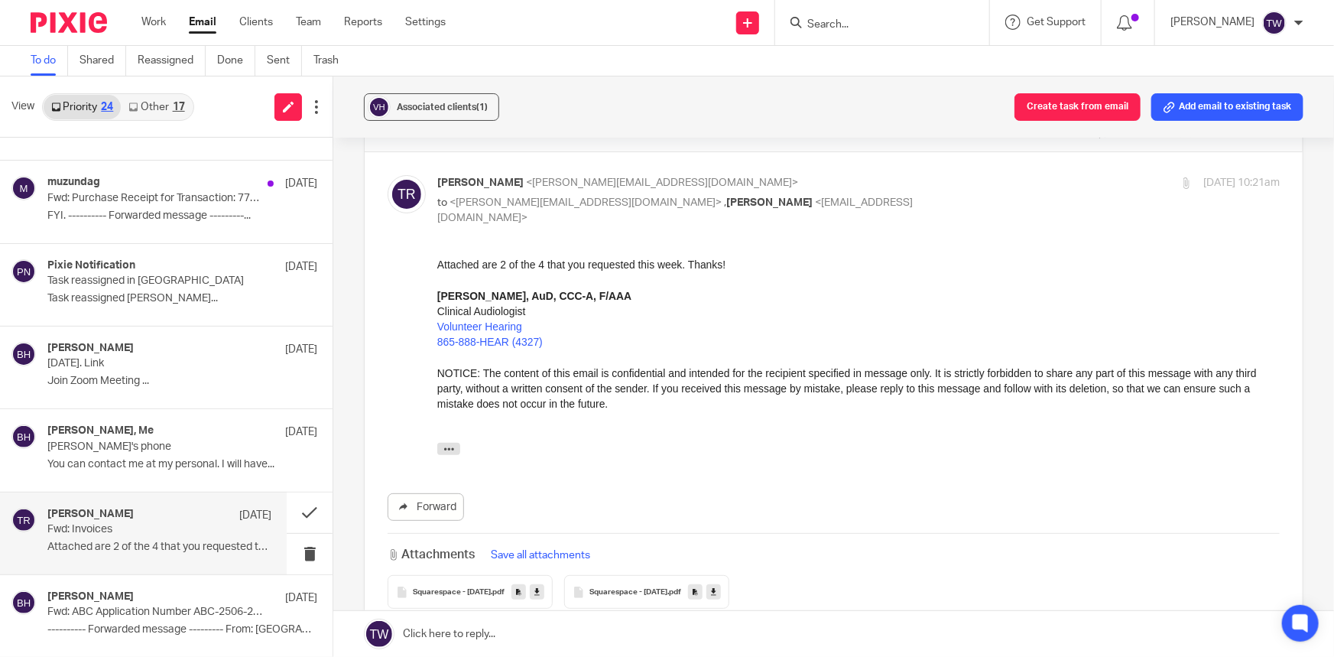
scroll to position [10, 0]
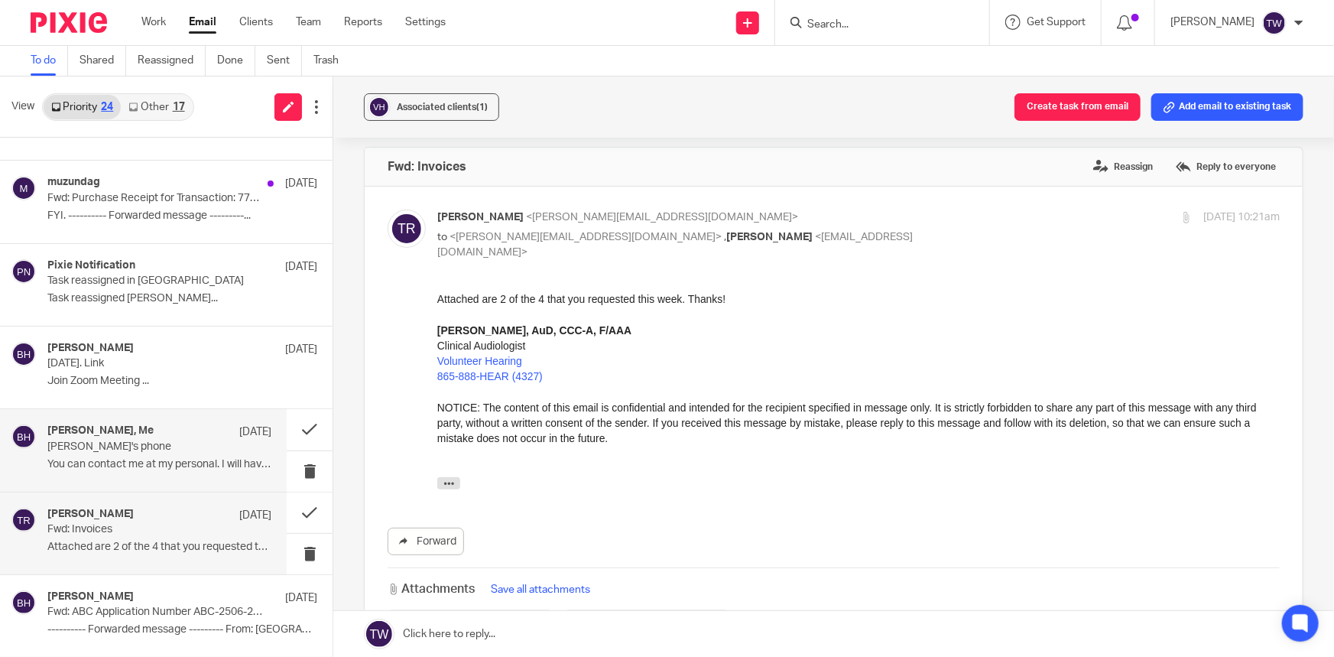
click at [161, 454] on div "Betsy Hurst, Me Sep 3 HOLA's phone You can contact me at my personal. I will ha…" at bounding box center [159, 449] width 224 height 51
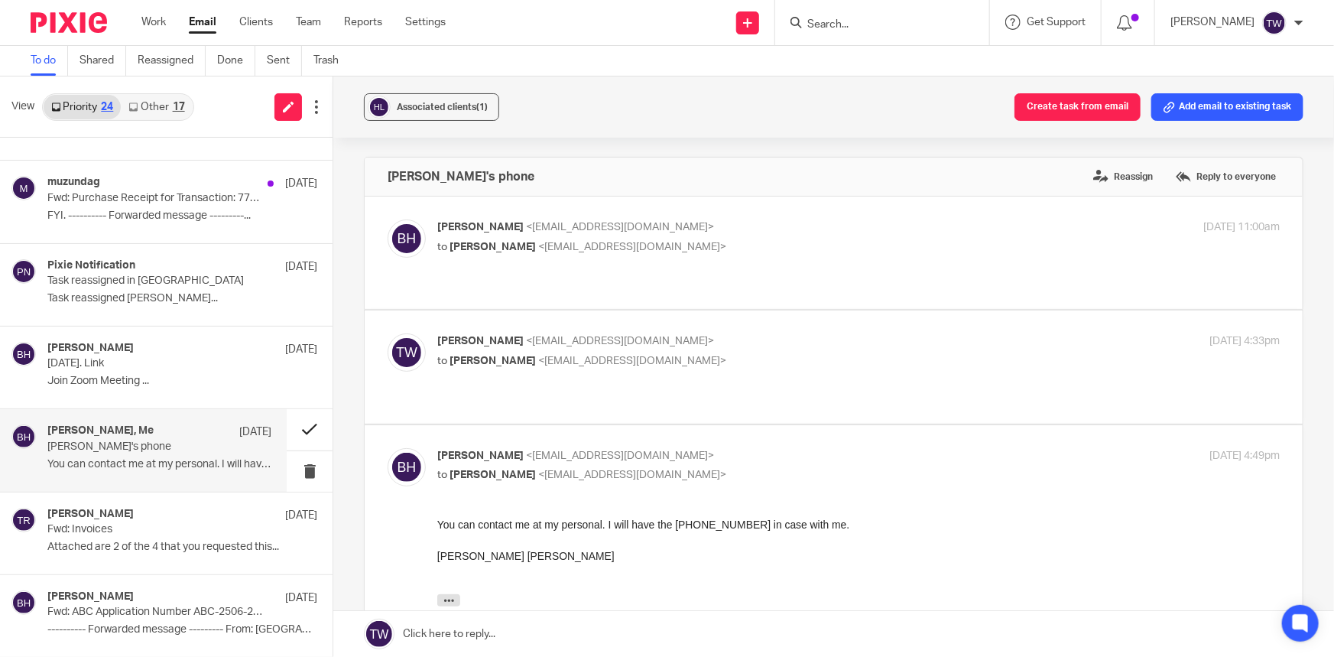
scroll to position [0, 0]
click at [294, 428] on button at bounding box center [310, 429] width 46 height 41
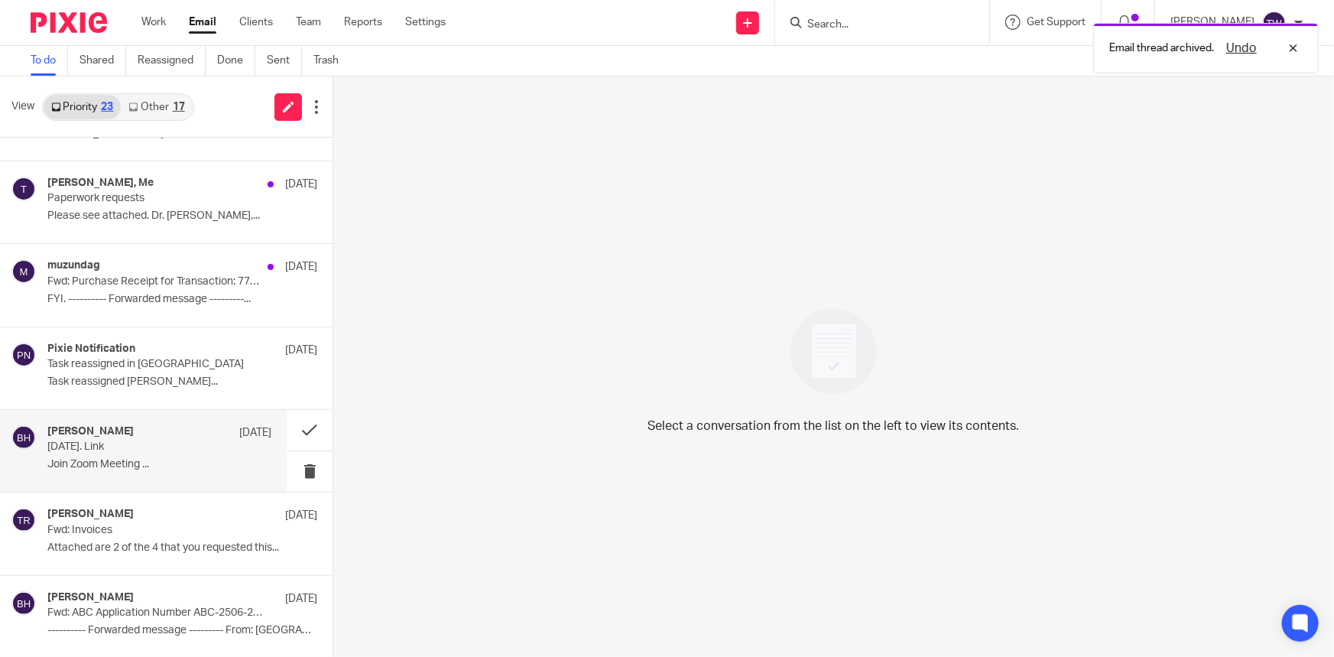
click at [119, 436] on div "Betsy Hurst Sep 5" at bounding box center [159, 432] width 224 height 15
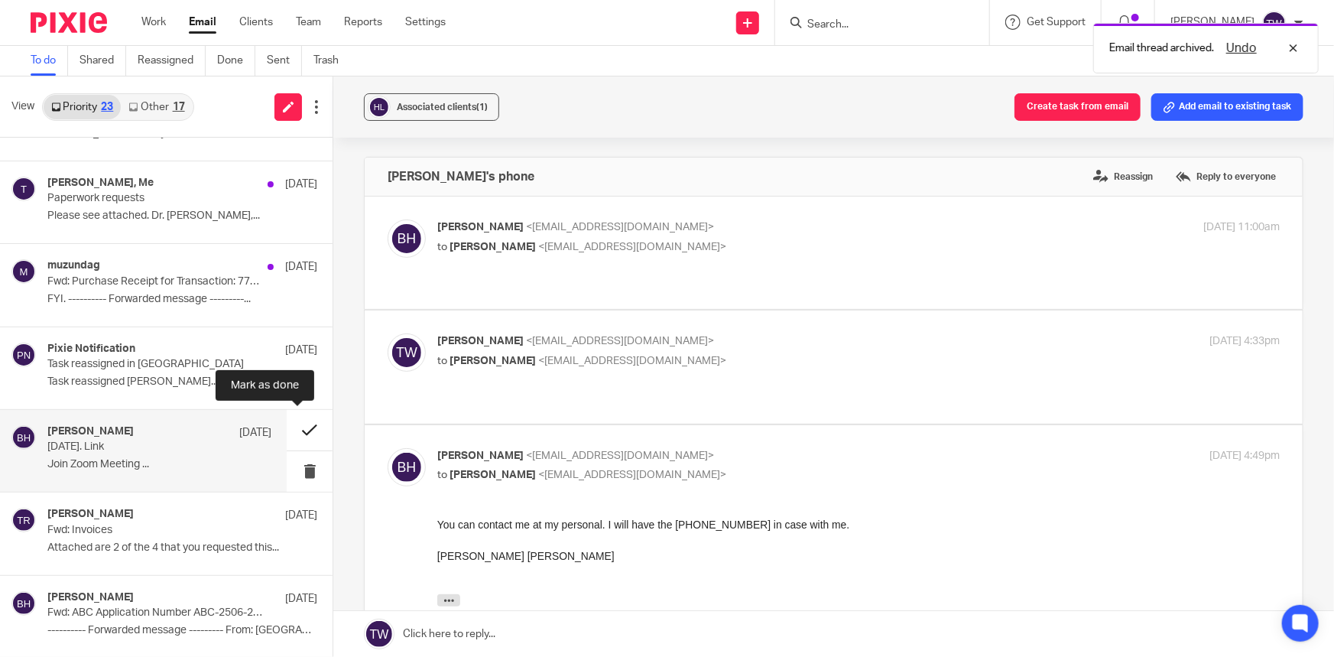
click at [297, 425] on button at bounding box center [310, 430] width 46 height 41
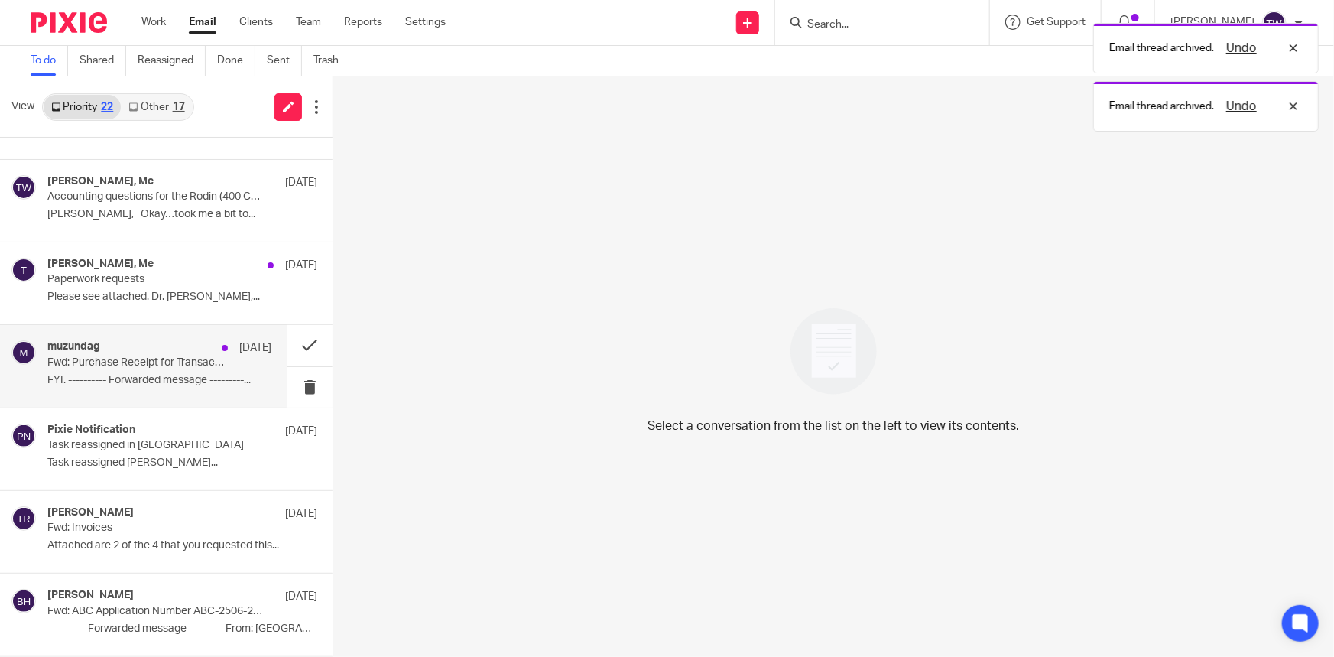
scroll to position [805, 0]
click at [125, 367] on p "Fwd: Purchase Receipt for Transaction: 778791013" at bounding box center [137, 364] width 180 height 13
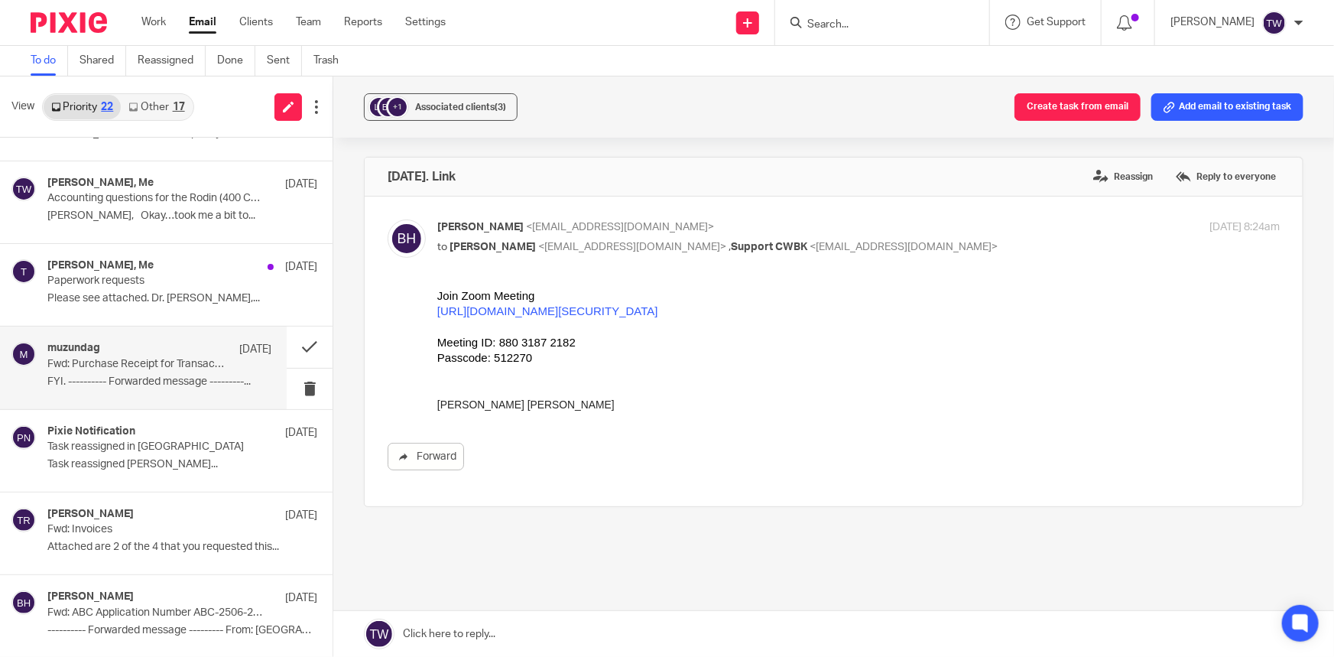
scroll to position [0, 0]
click at [141, 367] on p "Fwd: Purchase Receipt for Transaction: 778791013" at bounding box center [137, 364] width 180 height 13
click at [112, 463] on p "Task reassigned [PERSON_NAME]..." at bounding box center [159, 464] width 224 height 13
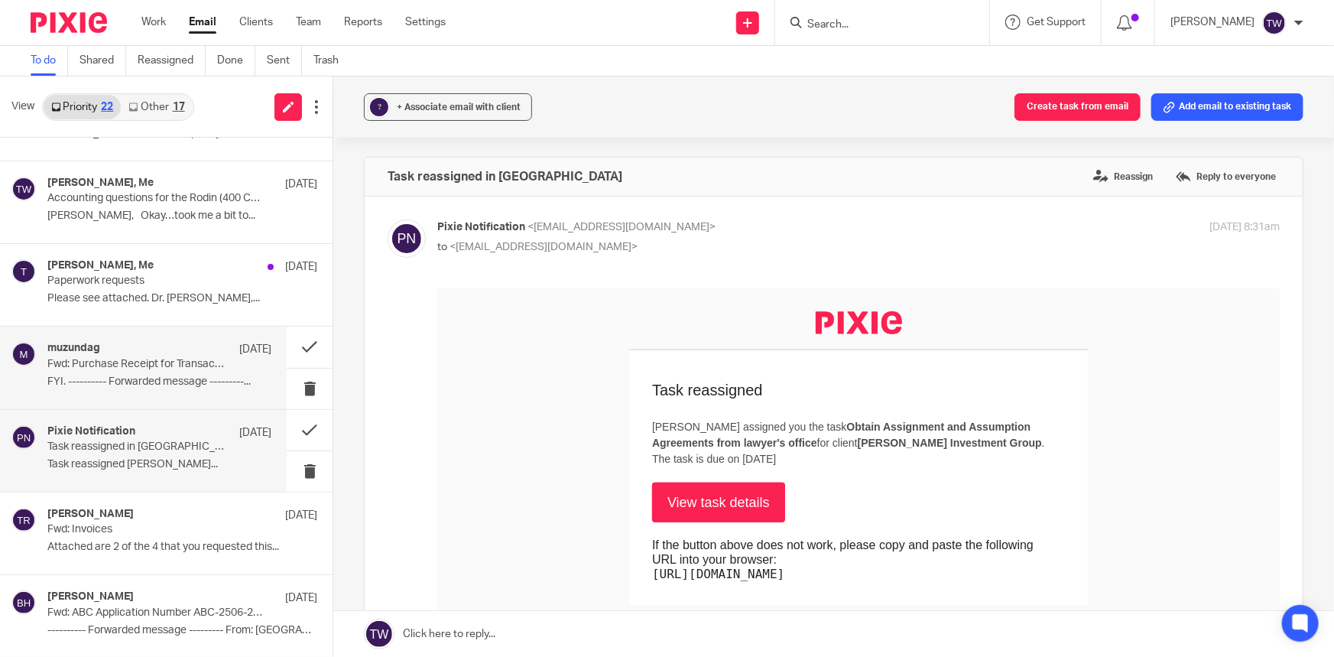
click at [148, 385] on p "FYI. ---------- Forwarded message ---------..." at bounding box center [159, 381] width 224 height 13
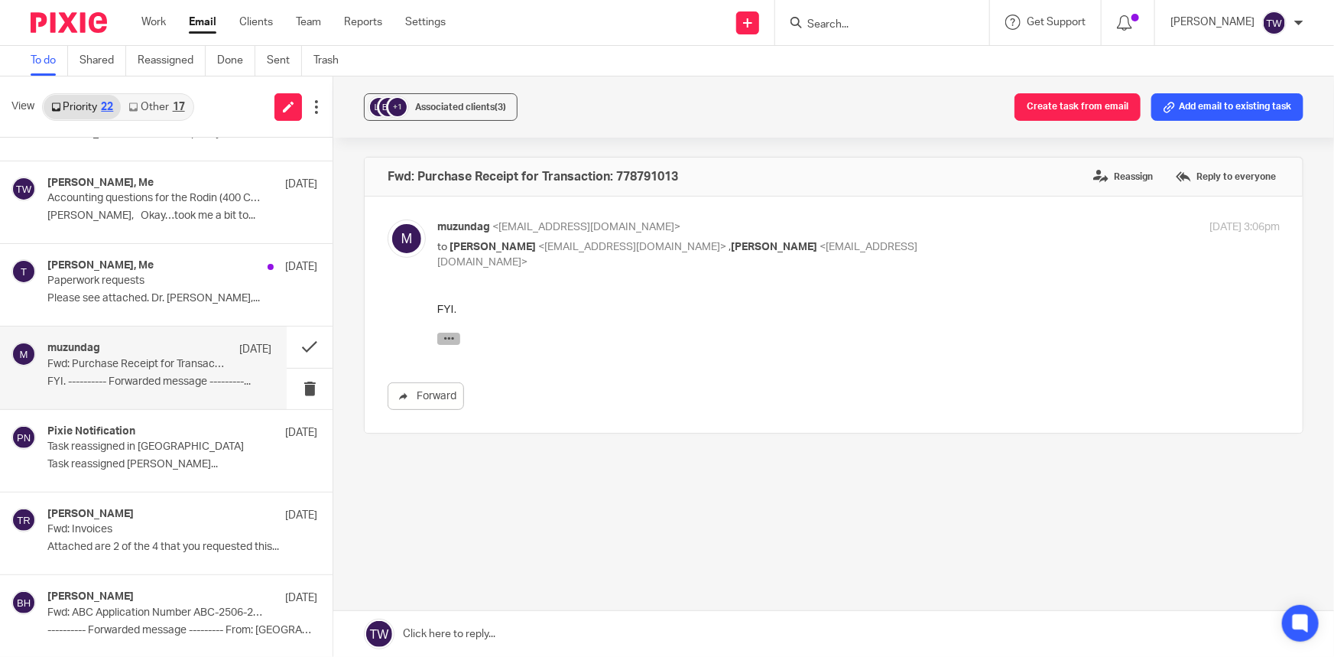
click at [446, 339] on icon "button" at bounding box center [448, 337] width 11 height 11
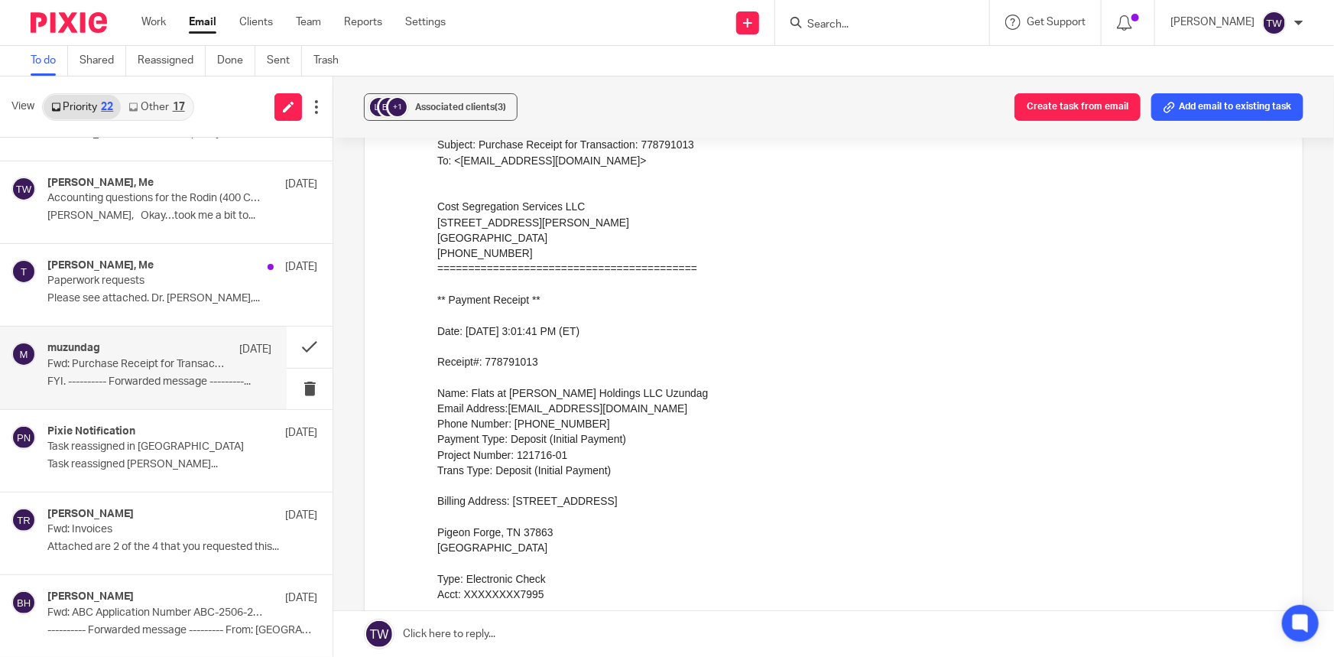
scroll to position [208, 0]
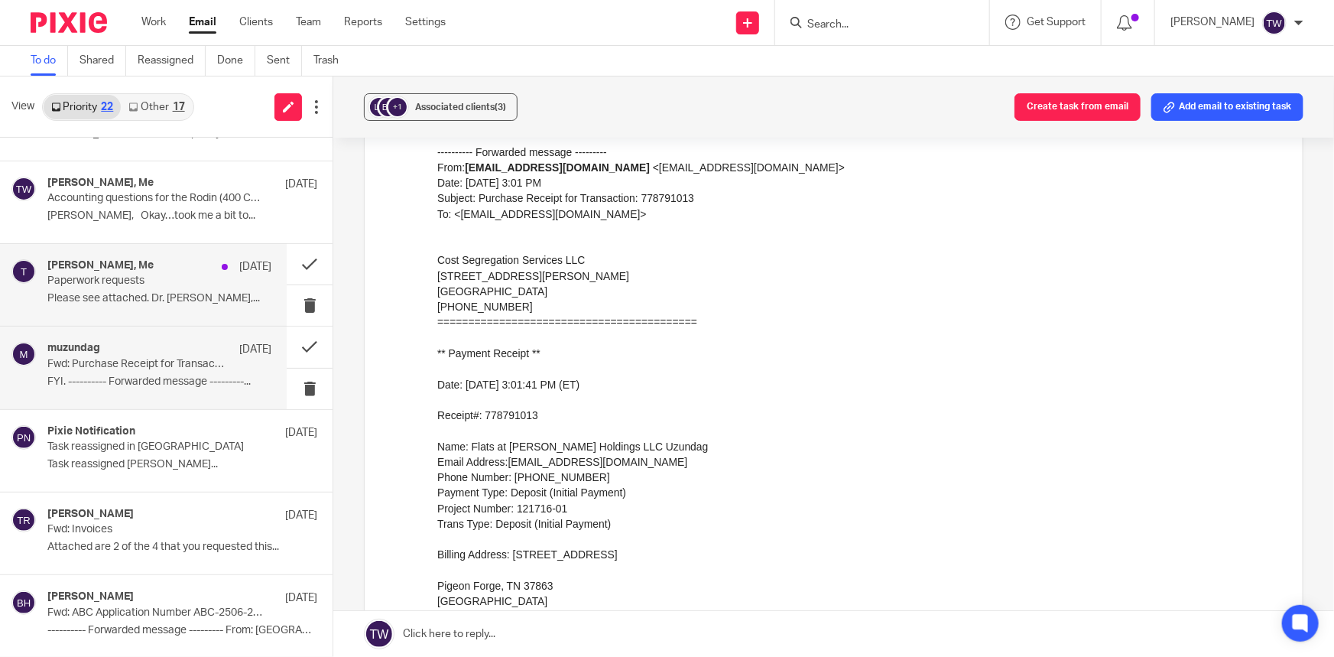
click at [153, 292] on p "Please see attached. Dr. [PERSON_NAME],..." at bounding box center [159, 298] width 224 height 13
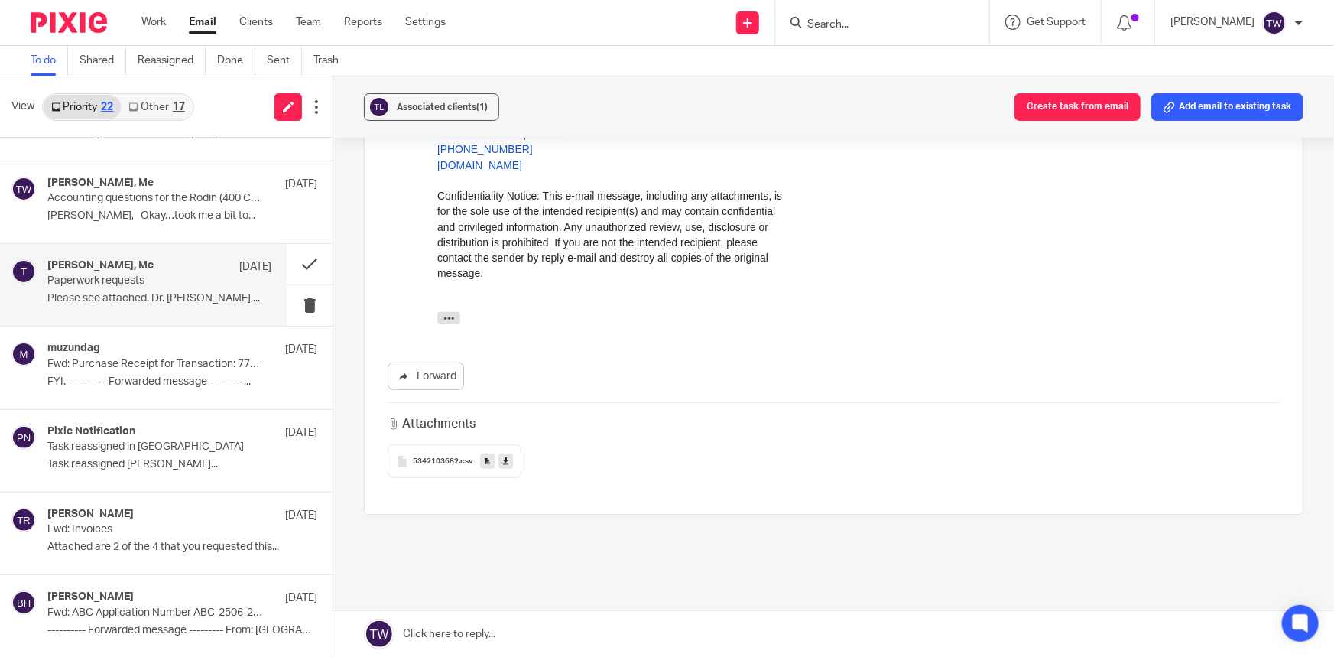
scroll to position [347, 0]
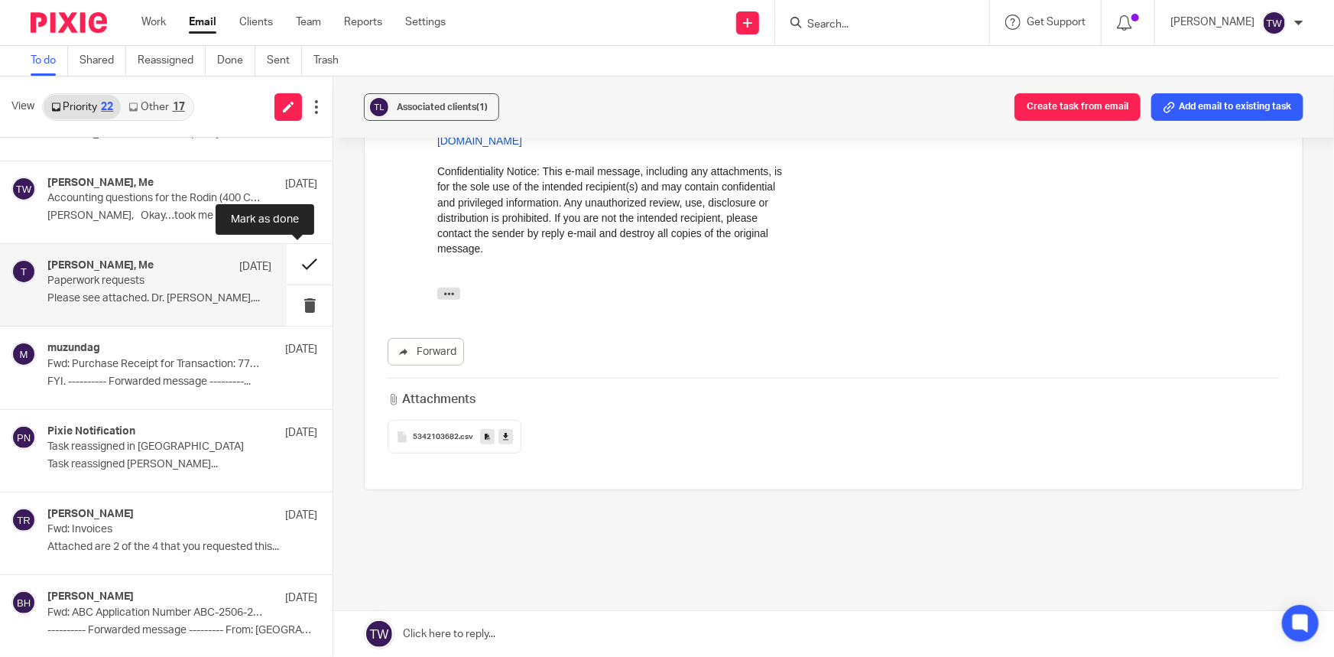
click at [294, 264] on button at bounding box center [310, 264] width 46 height 41
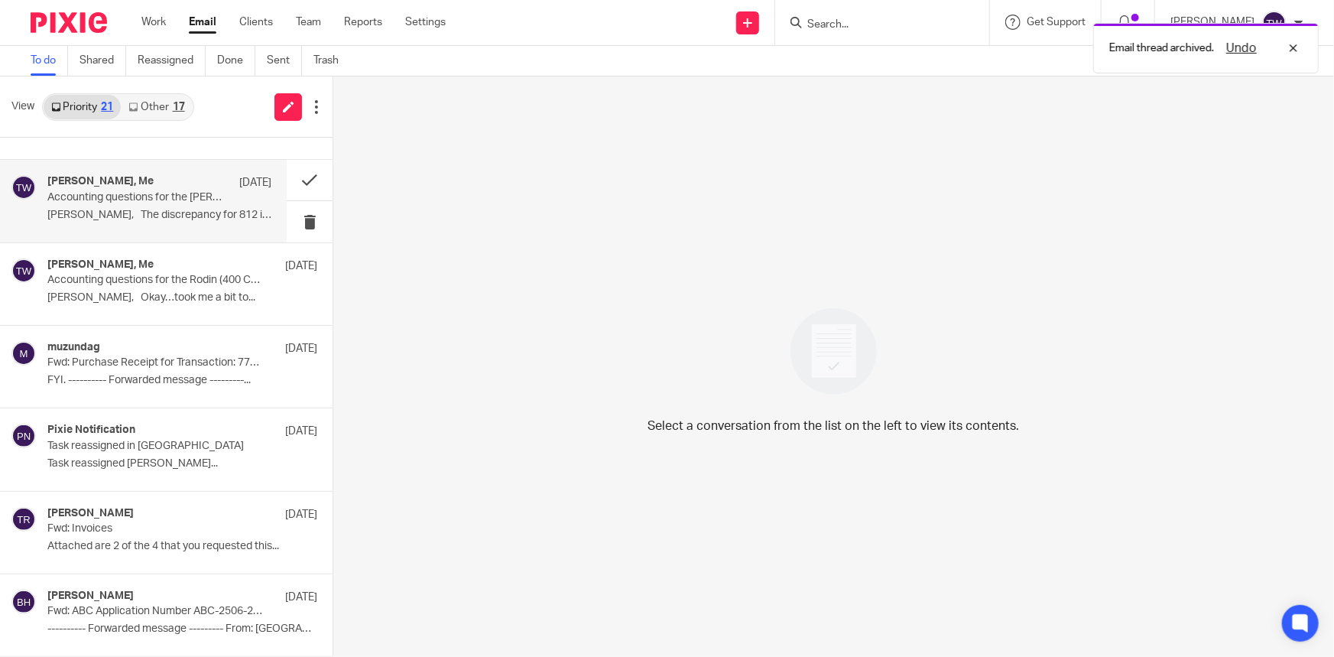
scroll to position [722, 0]
click at [147, 206] on div "Julie Griffin, Me Sep 16 Accounting questions for the Robin (810-812 Lamont St)…" at bounding box center [159, 202] width 224 height 51
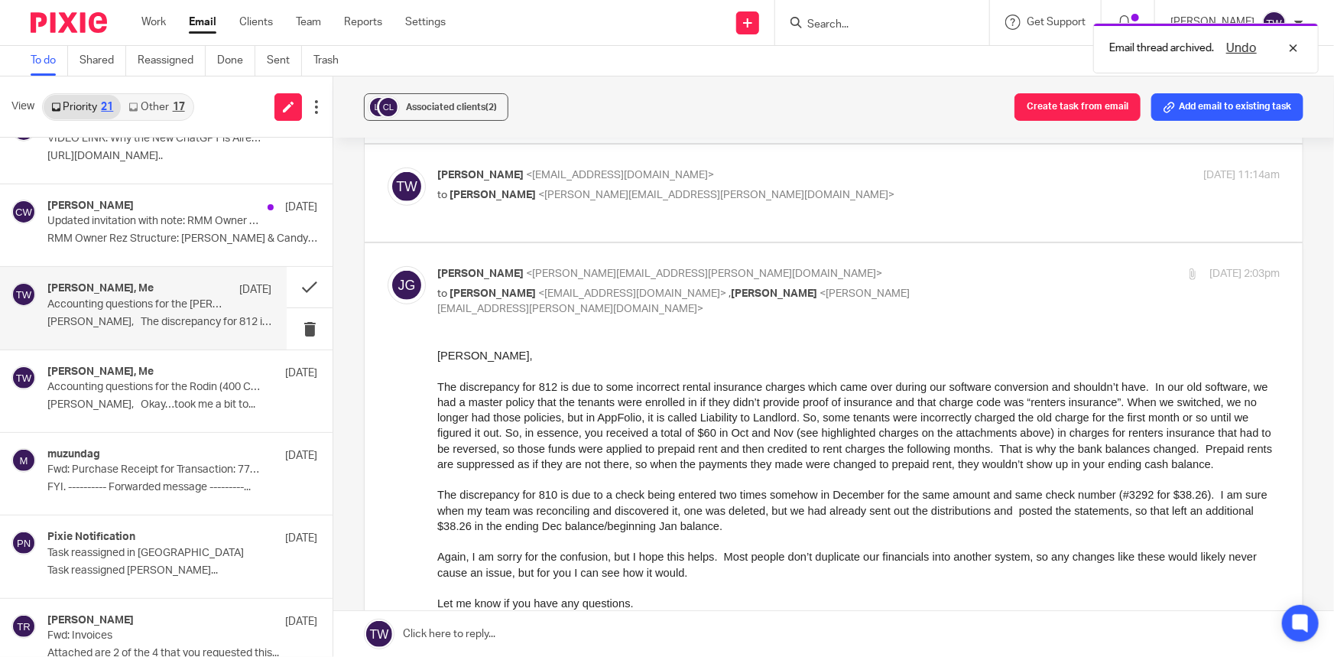
scroll to position [583, 0]
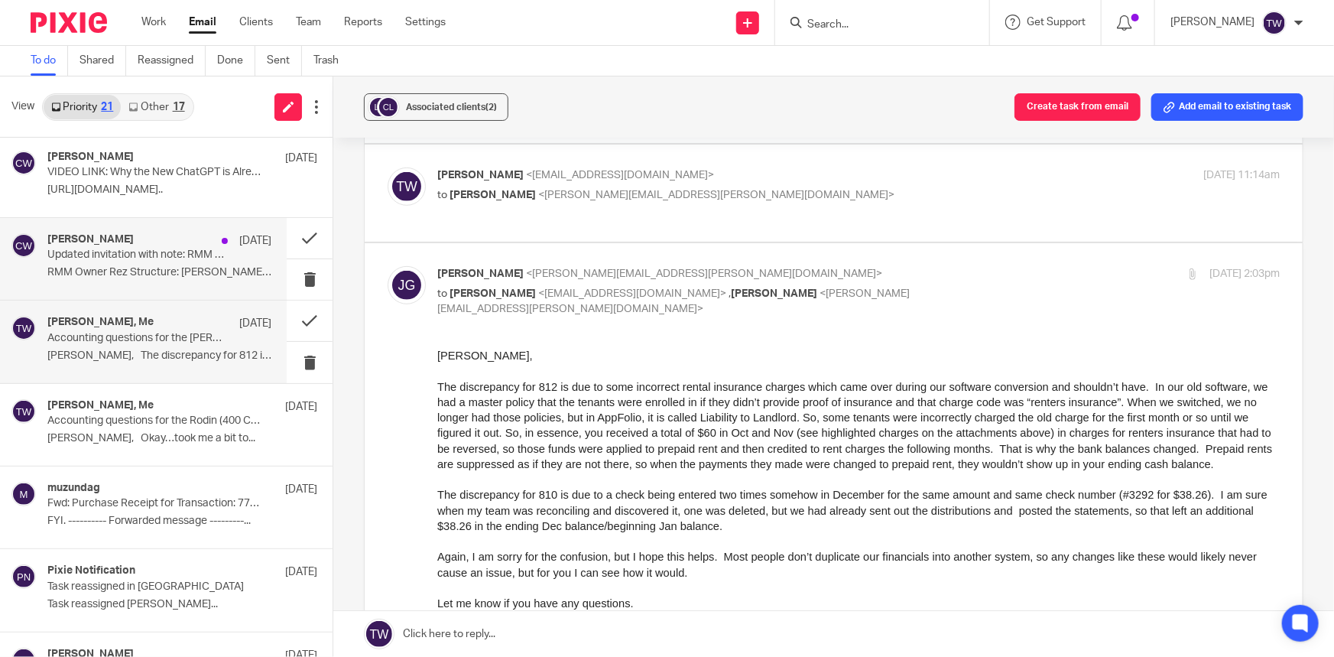
click at [158, 266] on p "RMM Owner Rez Structure: [PERSON_NAME] & Candy You..." at bounding box center [159, 272] width 224 height 13
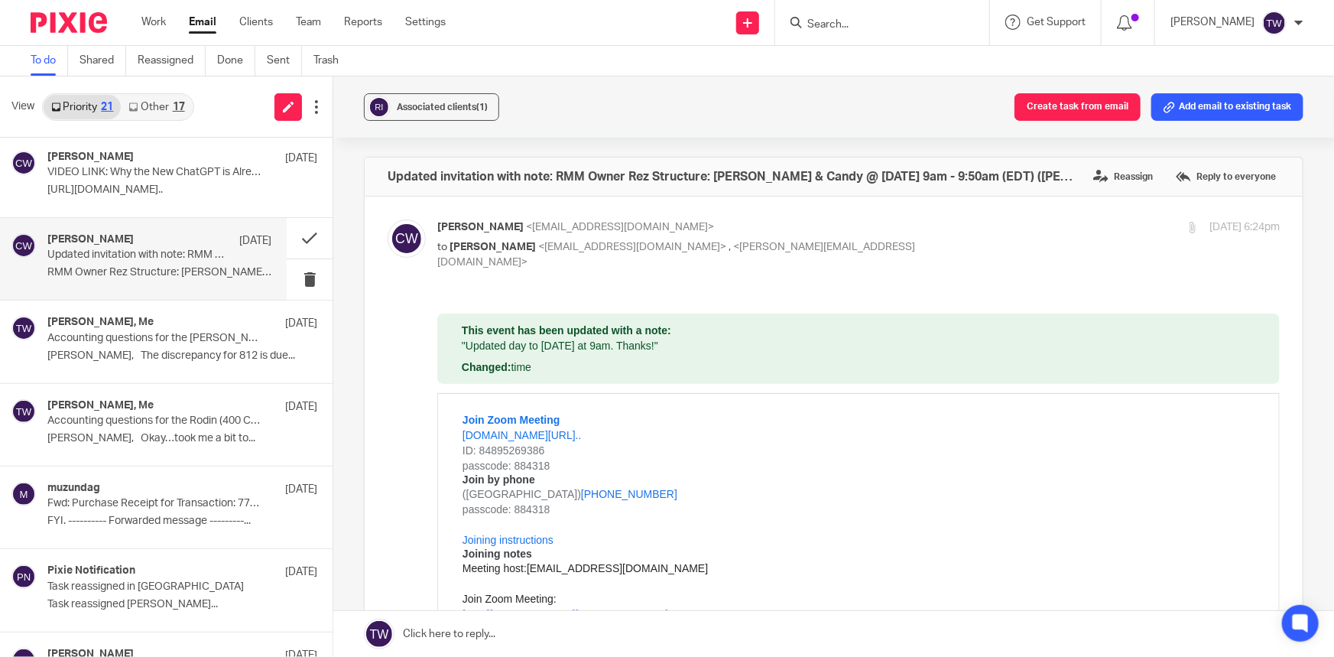
scroll to position [0, 0]
click at [292, 237] on button at bounding box center [310, 238] width 46 height 41
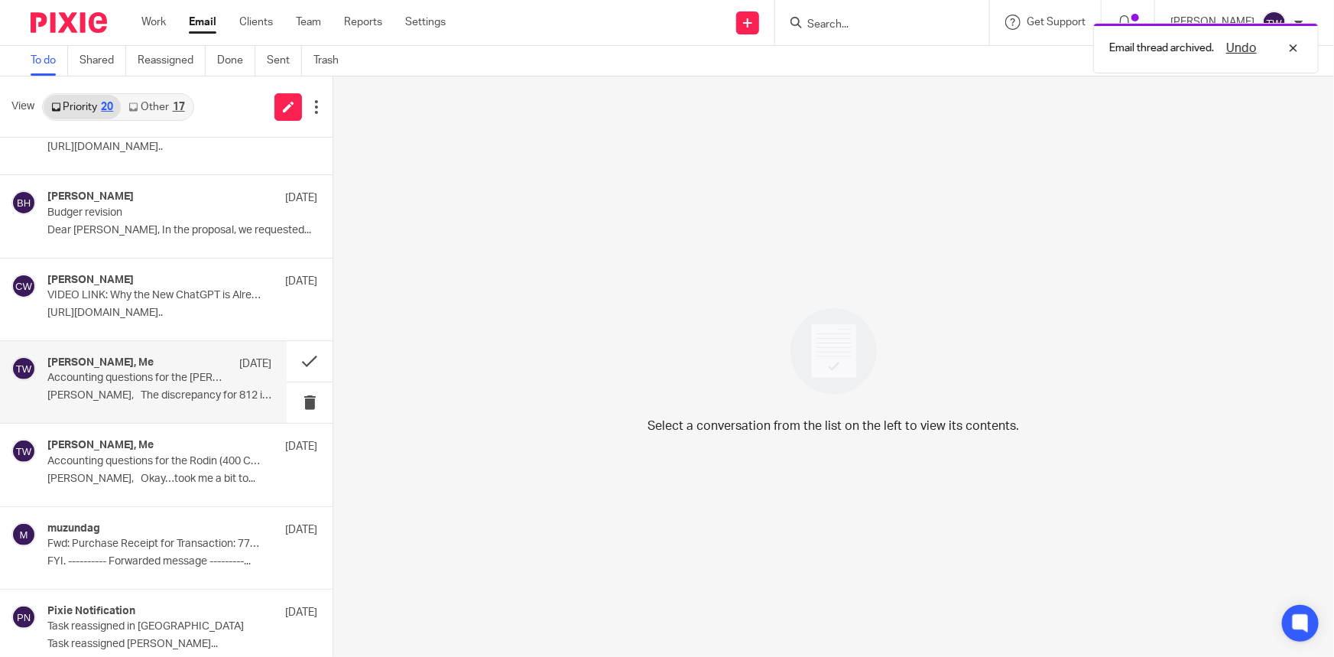
scroll to position [443, 0]
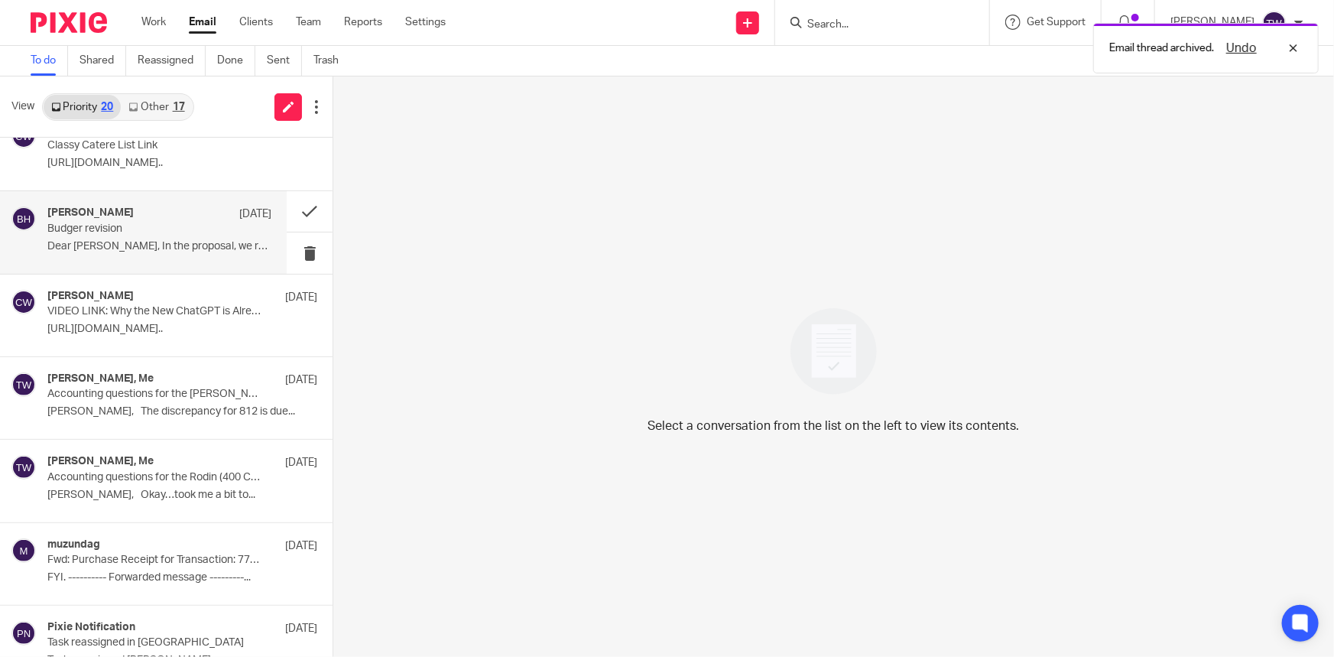
click at [164, 222] on p "Budger revision" at bounding box center [137, 228] width 180 height 13
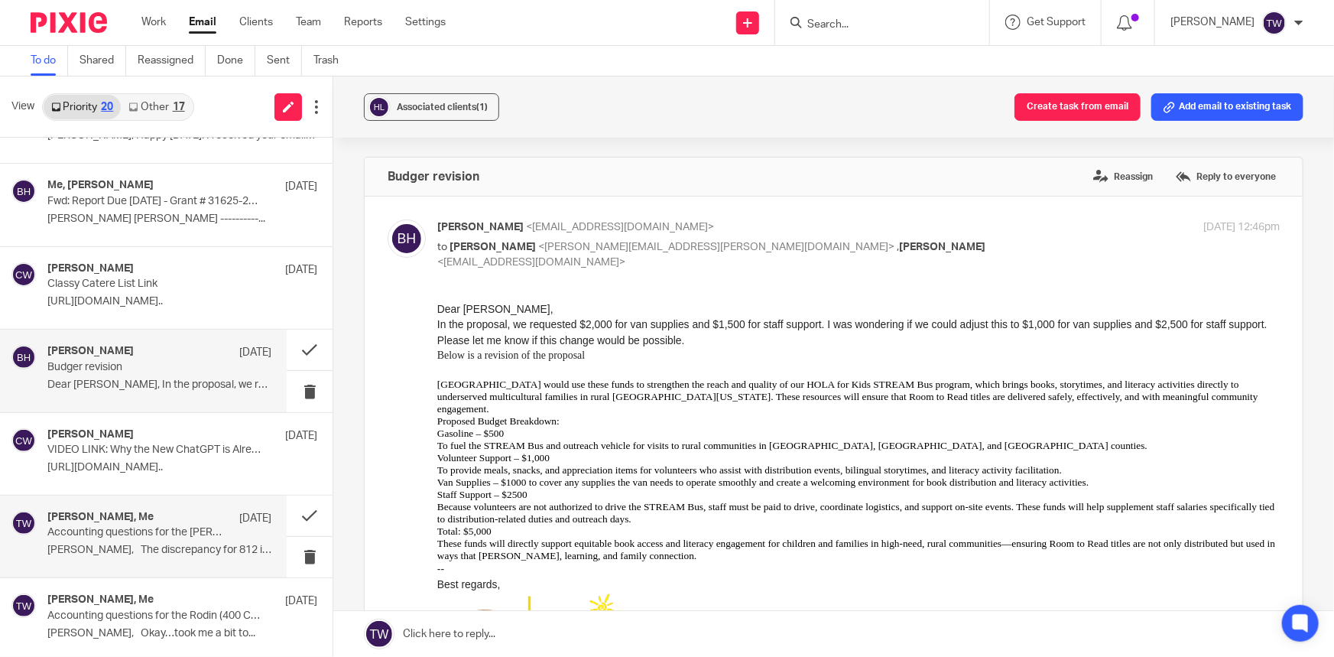
scroll to position [235, 0]
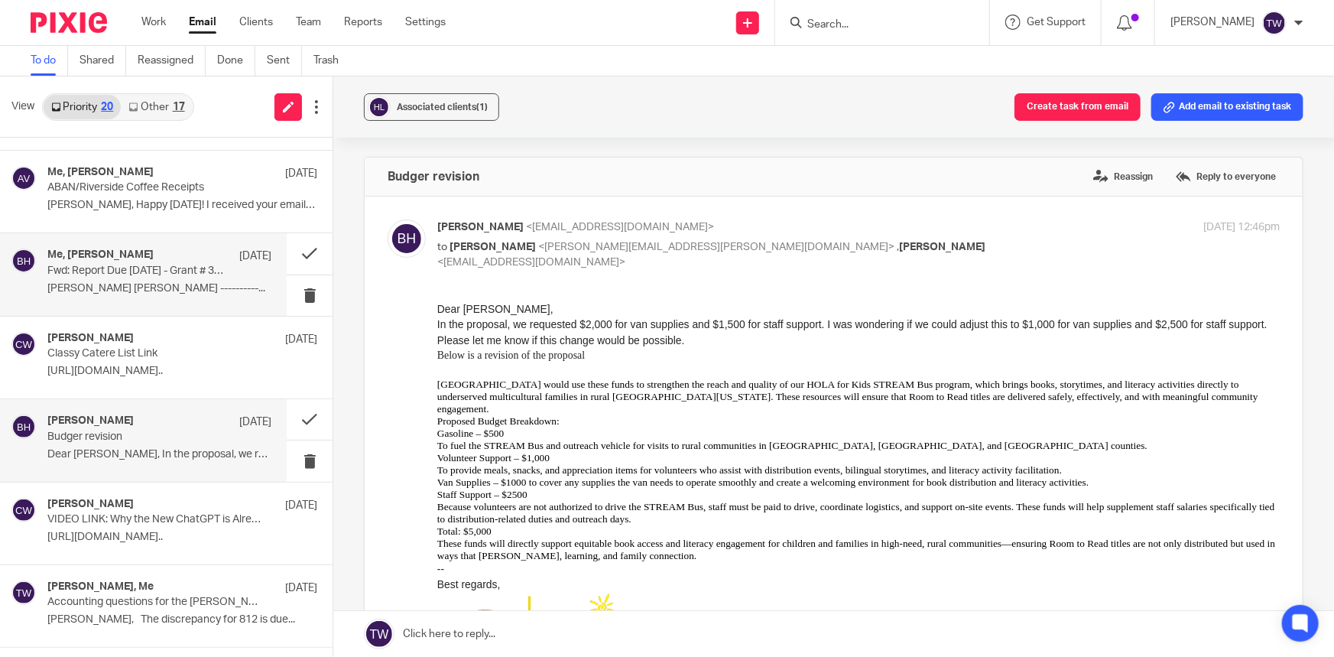
click at [133, 278] on div "Me, Betsy Hurst Sep 22 Fwd: Report Due in 7 Days - Grant # 31625-24879 Betsy B.…" at bounding box center [159, 273] width 224 height 51
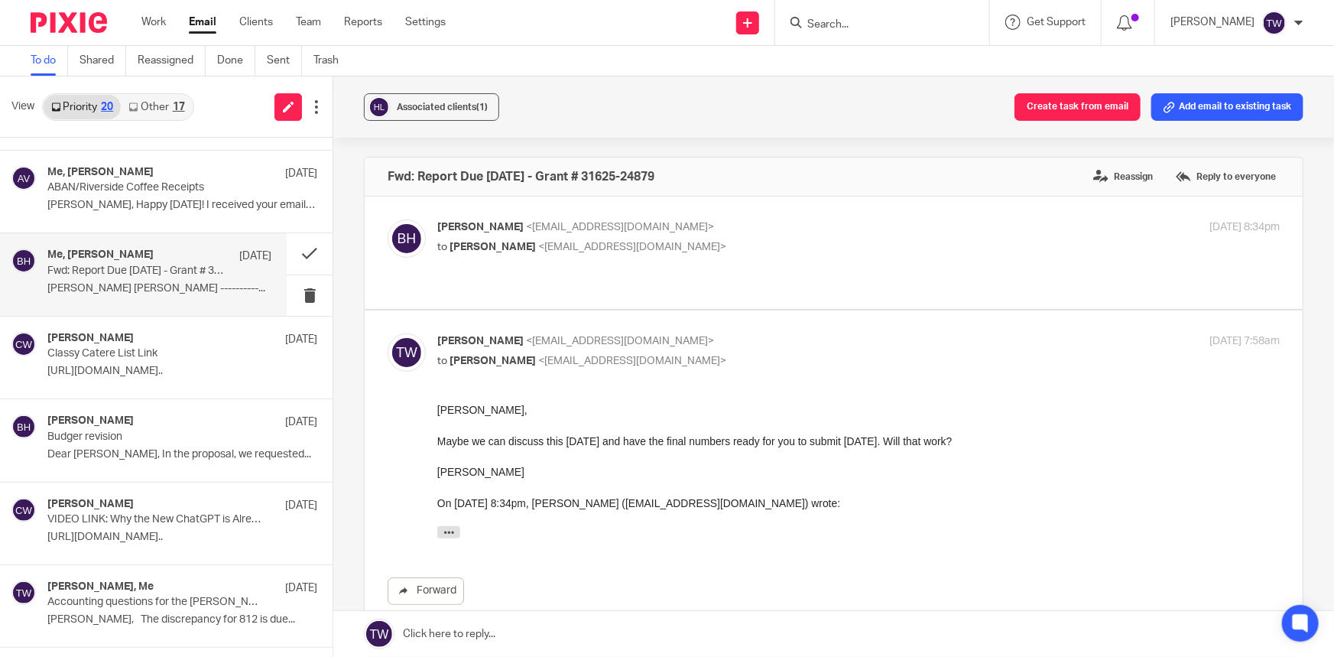
scroll to position [0, 0]
click at [445, 528] on icon "button" at bounding box center [448, 532] width 11 height 11
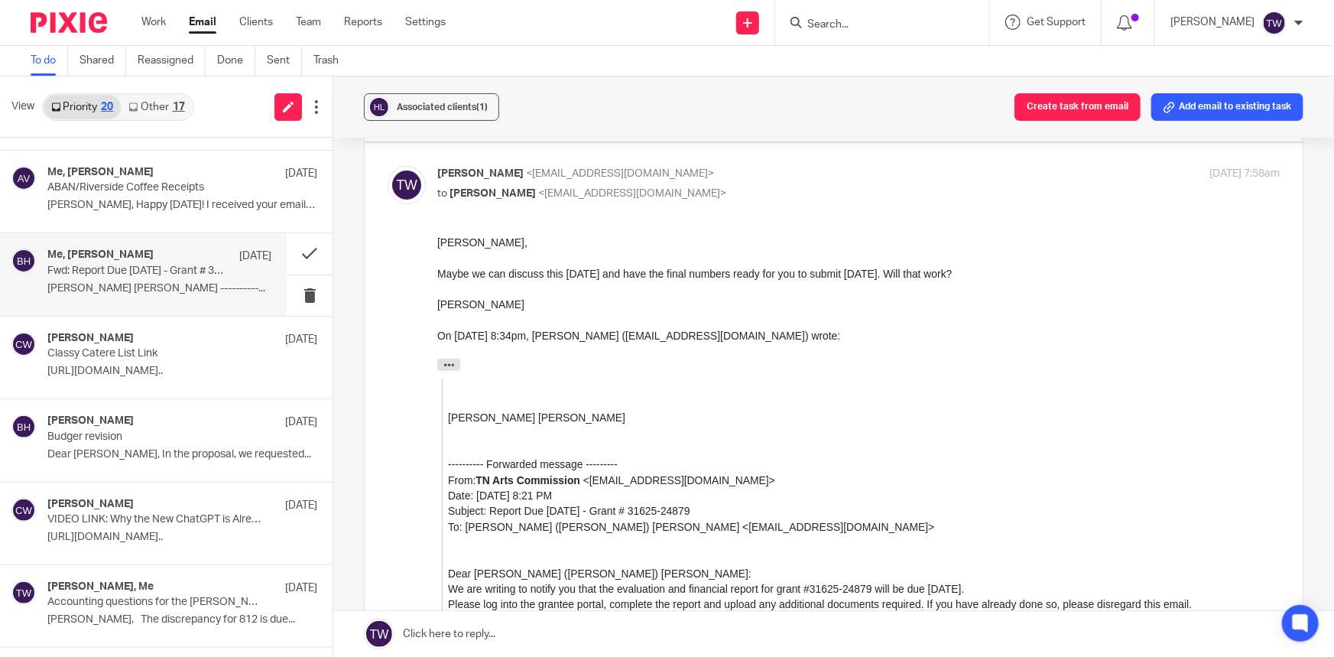
scroll to position [208, 0]
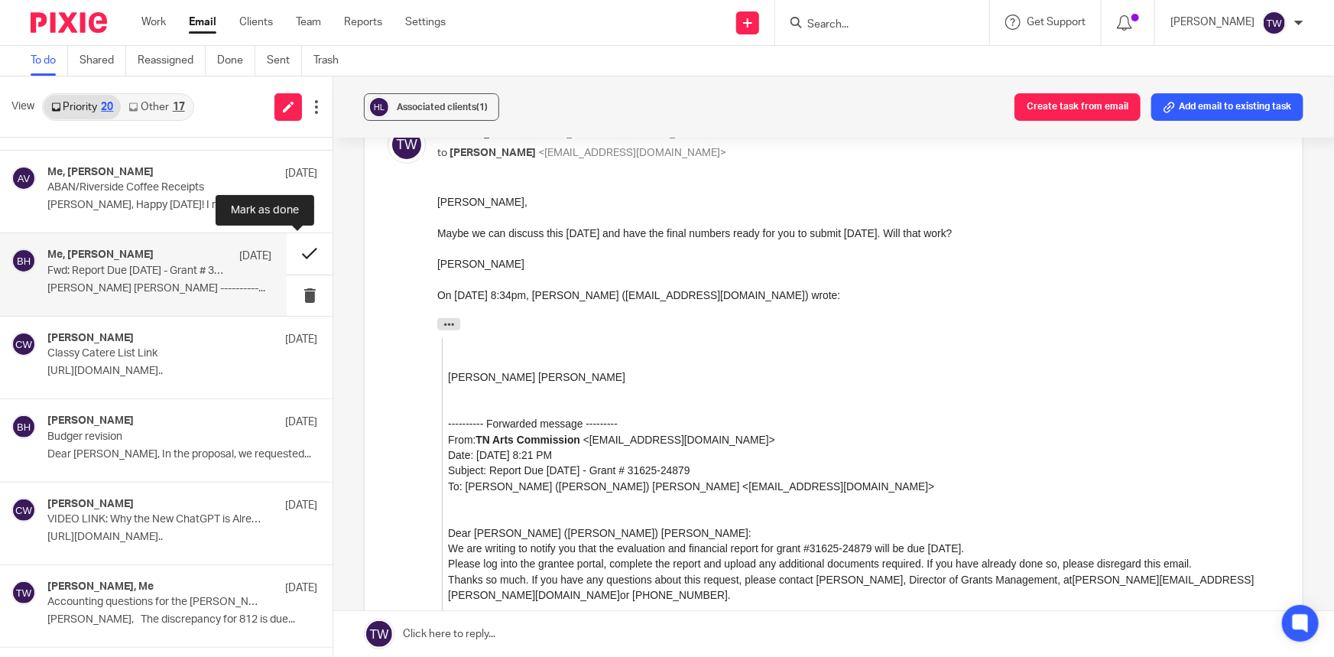
click at [297, 252] on button at bounding box center [310, 253] width 46 height 41
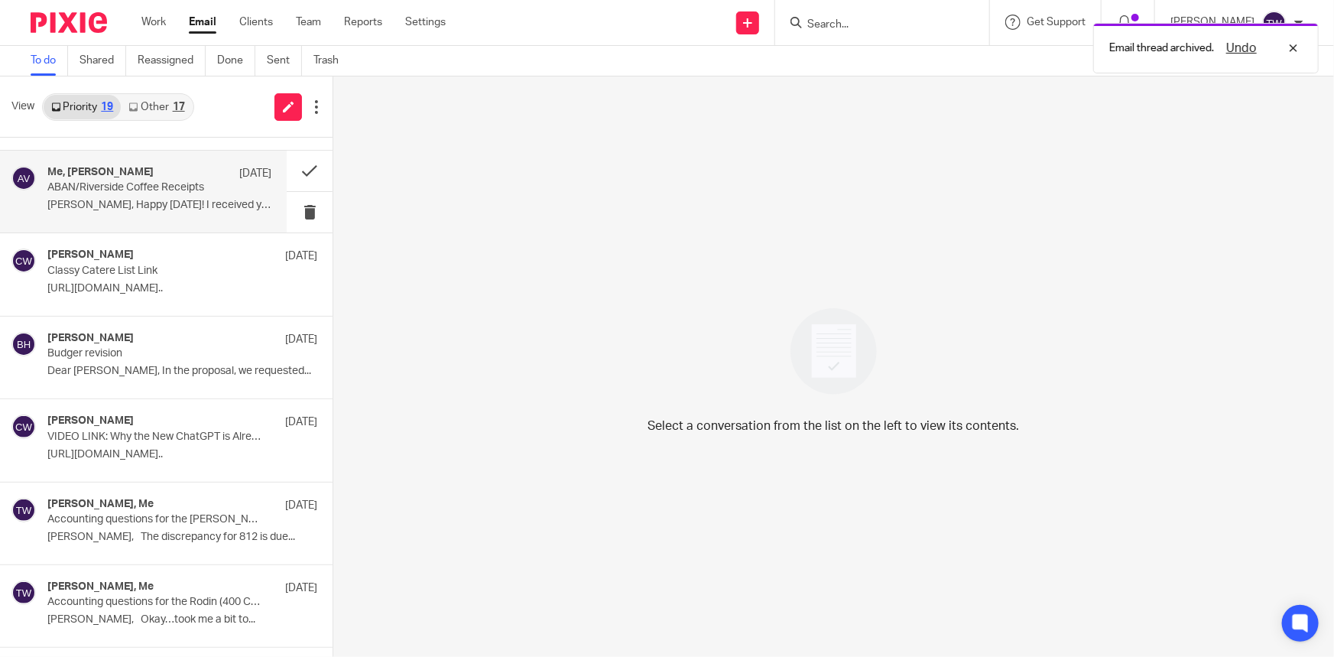
click at [127, 212] on div "Me, Allen Vaughn Sep 22 ABAN/Riverside Coffee Receipts Tim, Happy Monday! I rec…" at bounding box center [159, 191] width 224 height 51
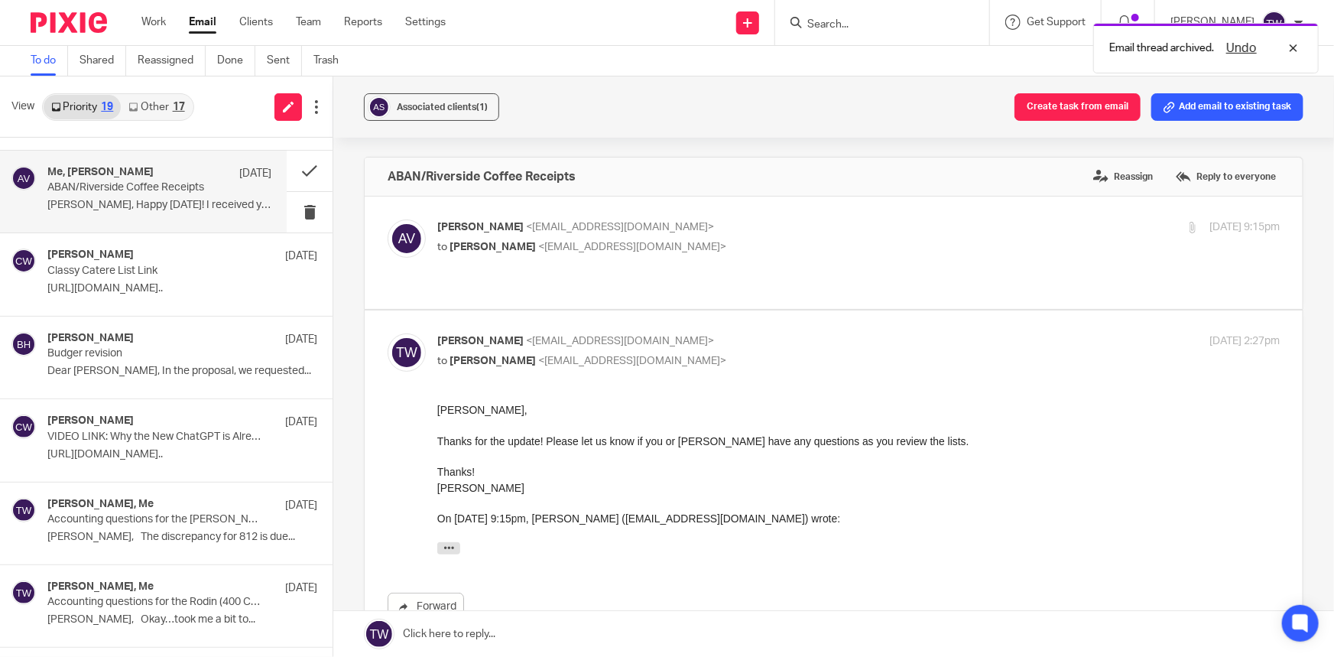
scroll to position [0, 0]
click at [294, 169] on button at bounding box center [310, 171] width 46 height 41
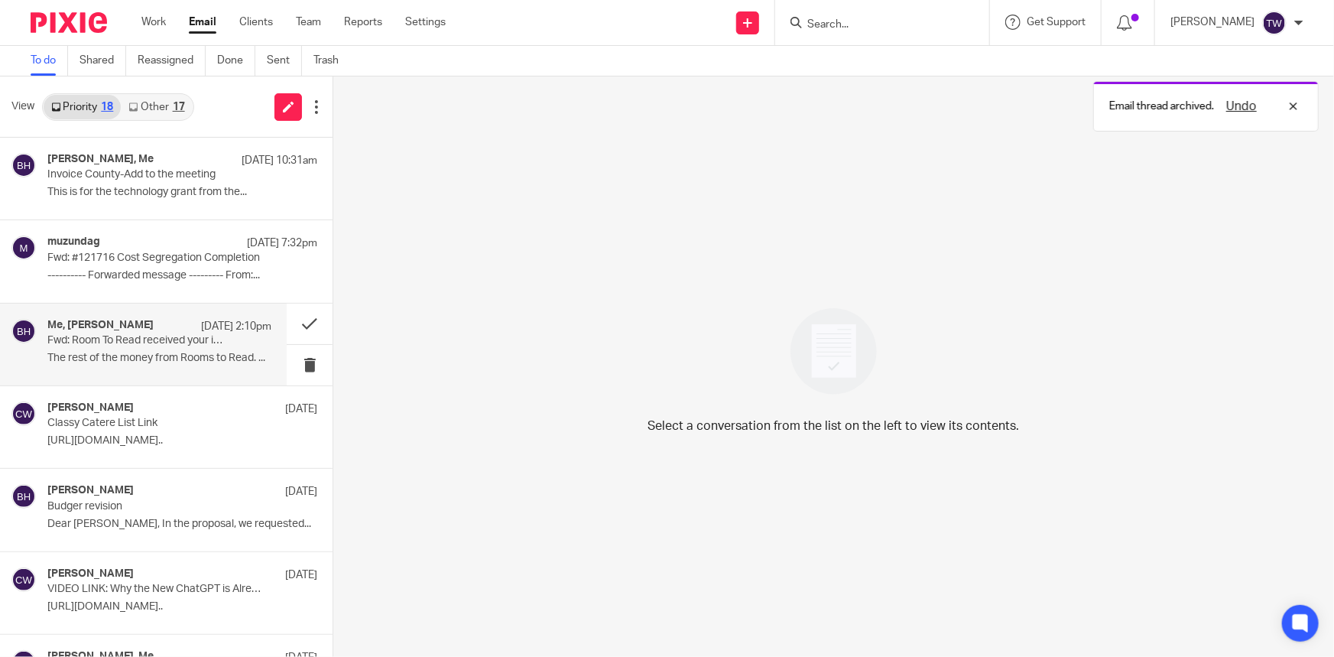
click at [154, 343] on p "Fwd: Room To Read received your invoice #2030-0025" at bounding box center [137, 340] width 180 height 13
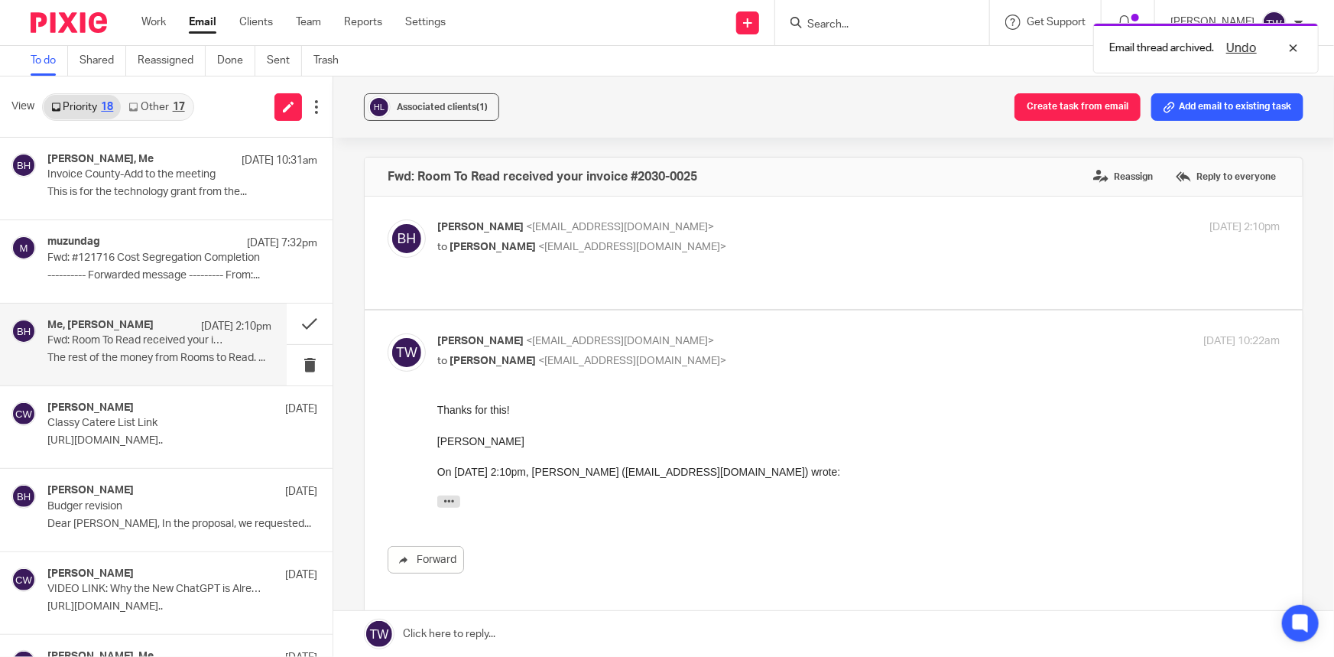
click at [859, 229] on p "Betsy Hurst <bhurst@holalakeway.org>" at bounding box center [718, 227] width 562 height 16
checkbox input "true"
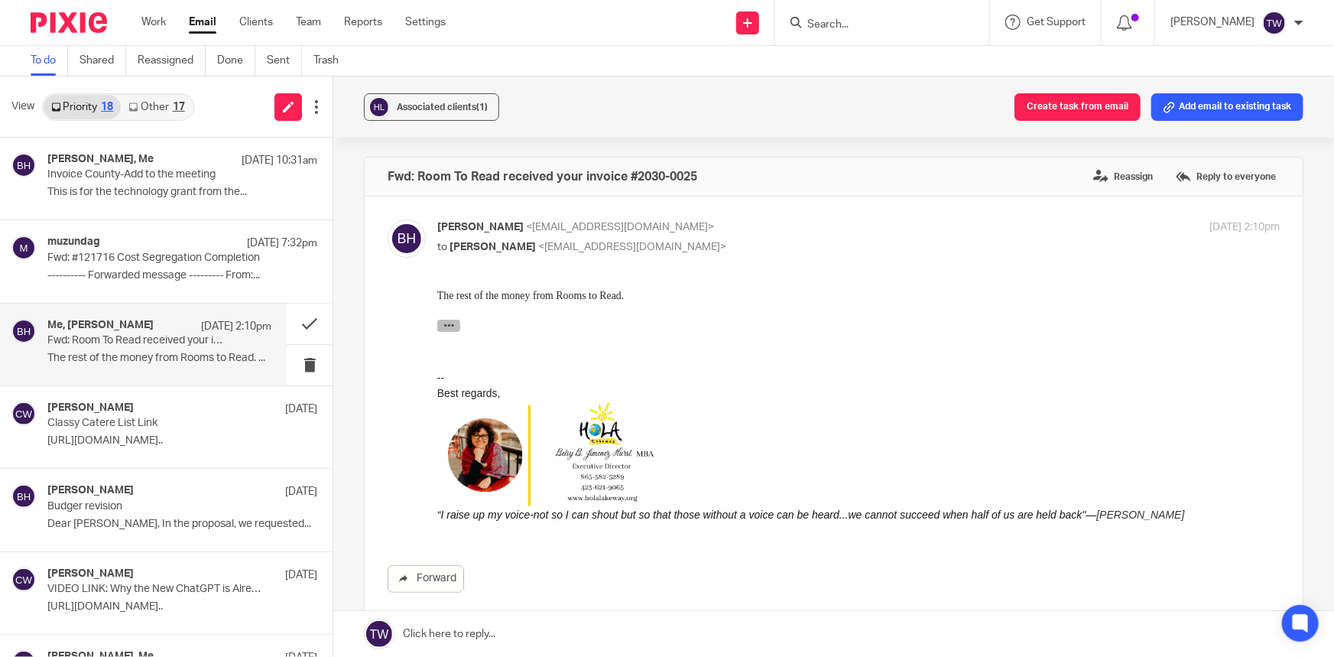
click at [450, 321] on icon "button" at bounding box center [448, 324] width 11 height 11
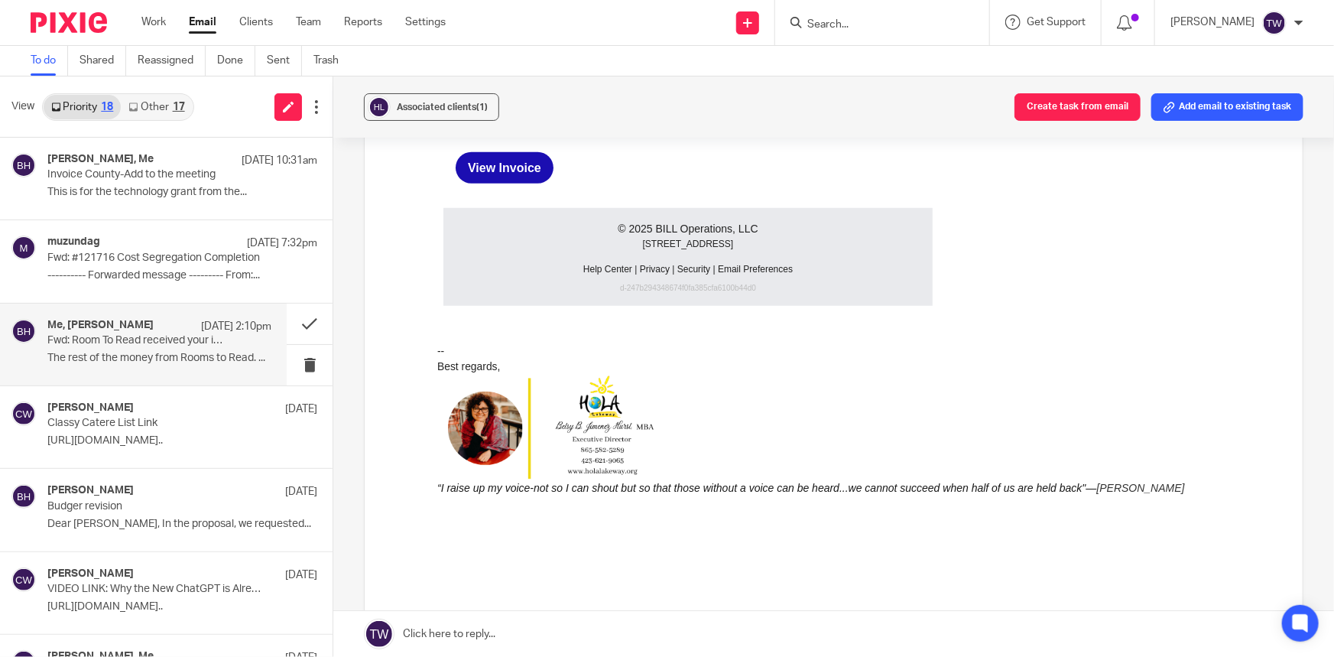
scroll to position [625, 0]
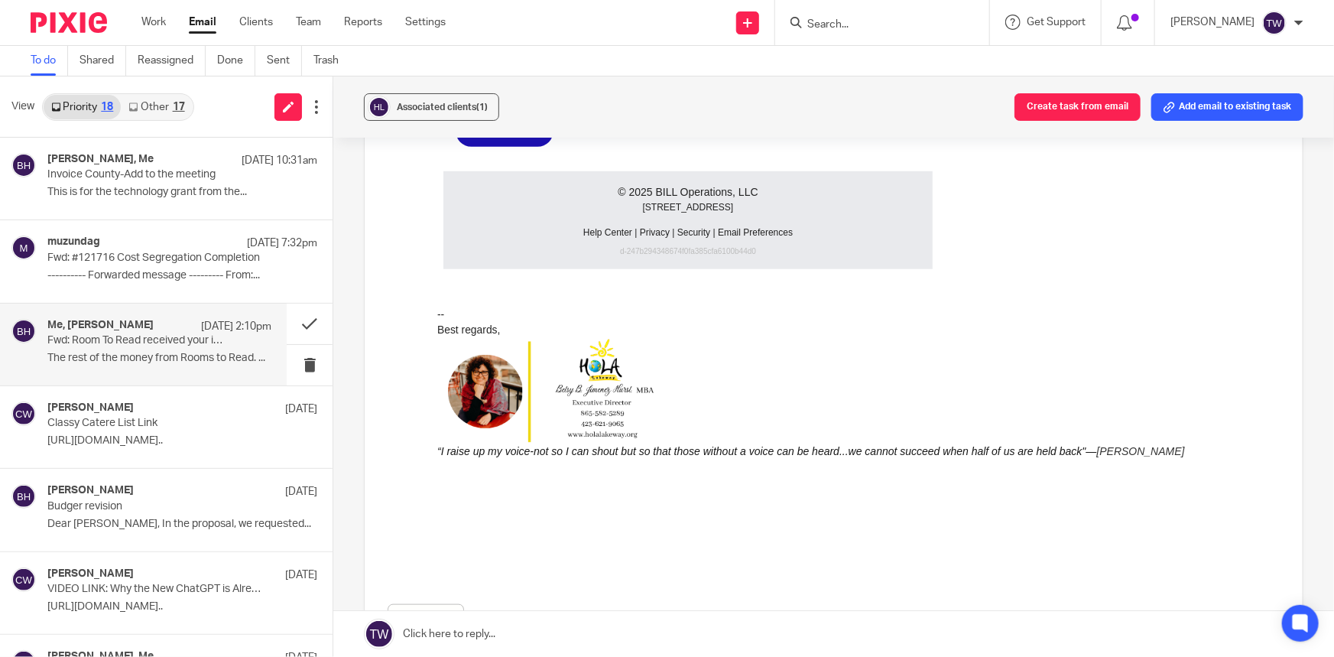
click at [150, 107] on link "Other 17" at bounding box center [156, 107] width 71 height 24
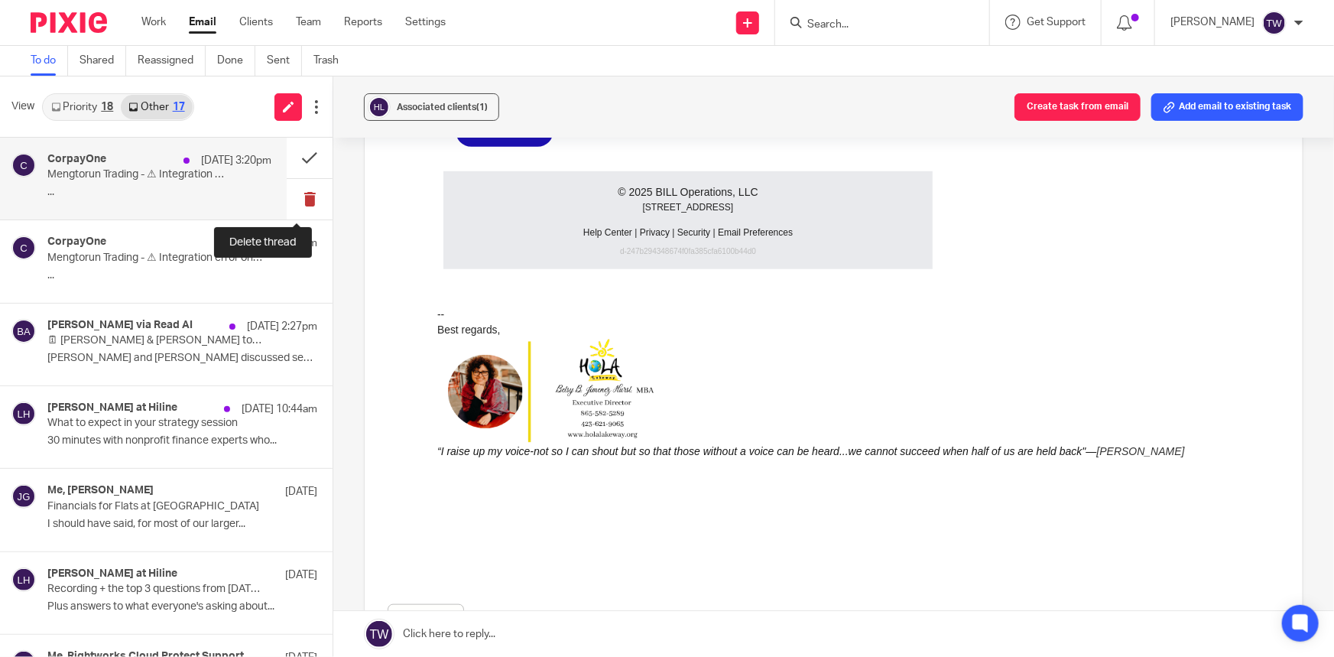
click at [300, 193] on button at bounding box center [310, 199] width 46 height 41
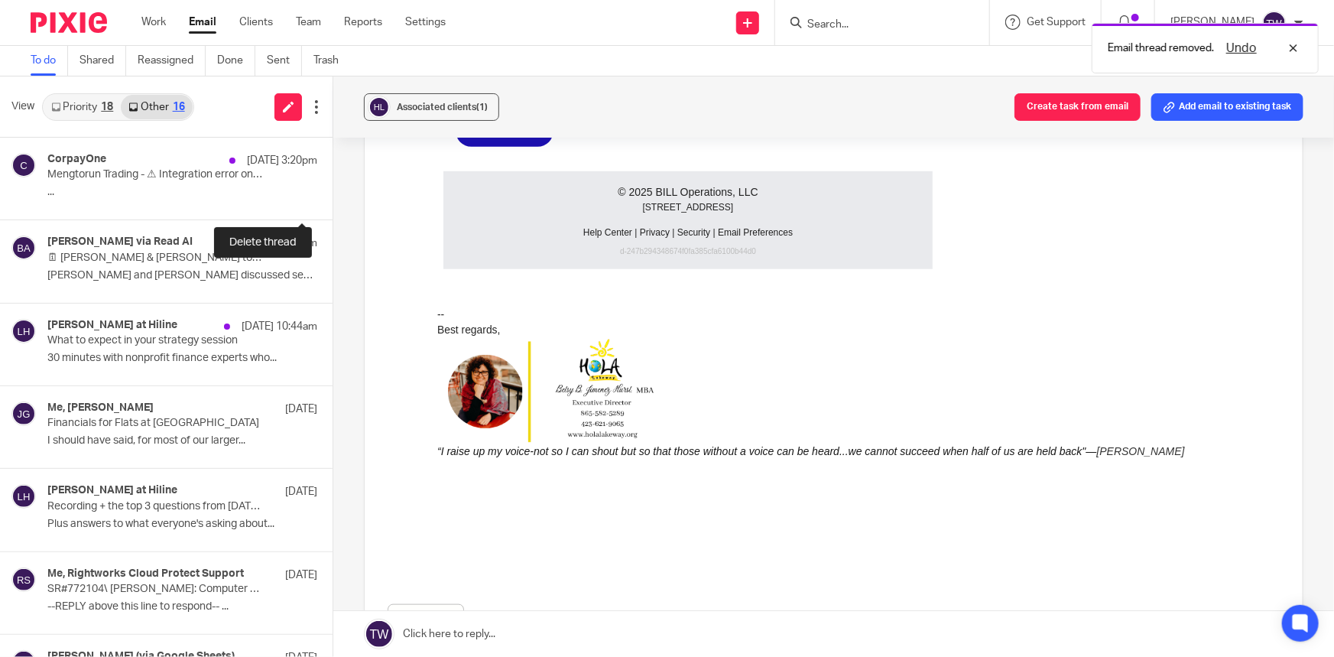
click at [333, 193] on button at bounding box center [339, 199] width 12 height 41
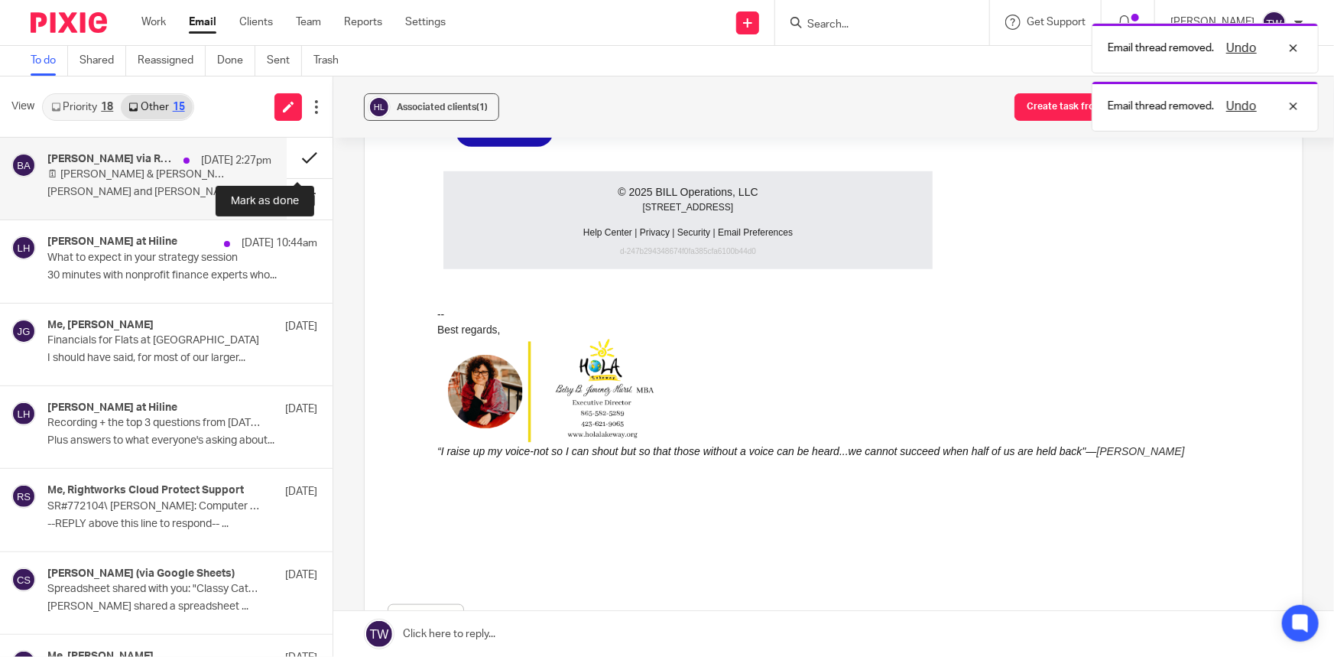
click at [294, 157] on button at bounding box center [310, 158] width 46 height 41
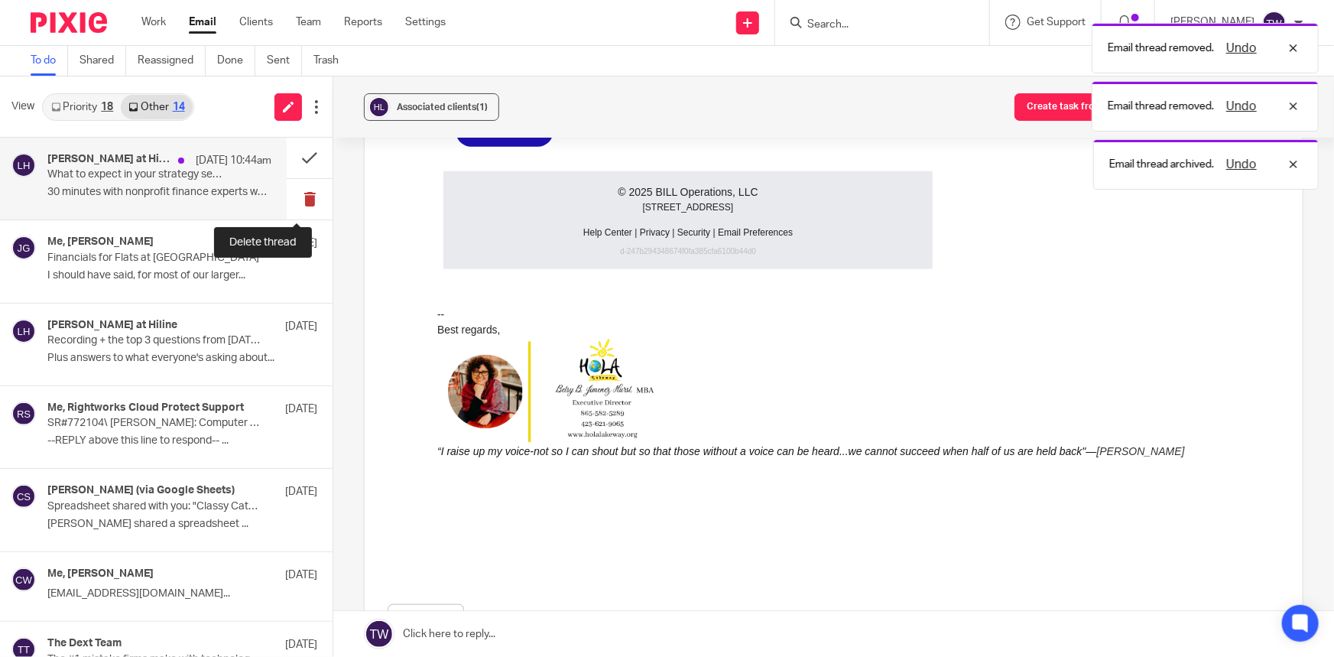
click at [298, 203] on button at bounding box center [310, 199] width 46 height 41
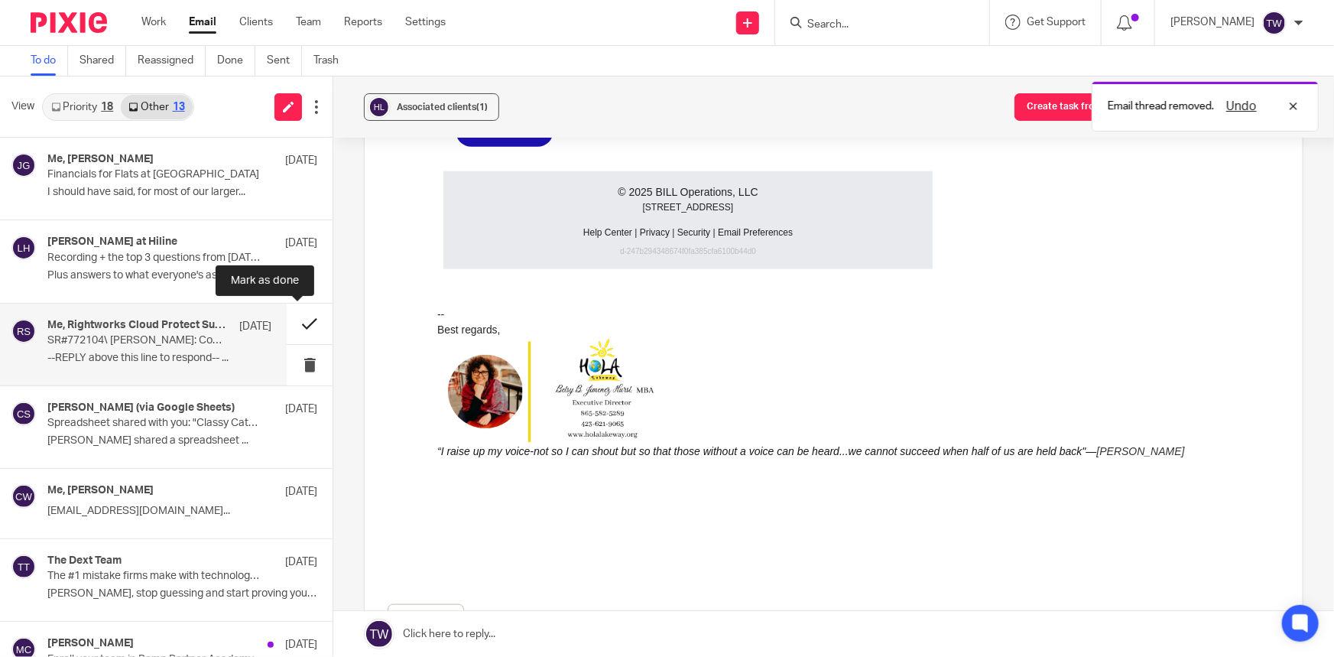
click at [297, 321] on button at bounding box center [310, 324] width 46 height 41
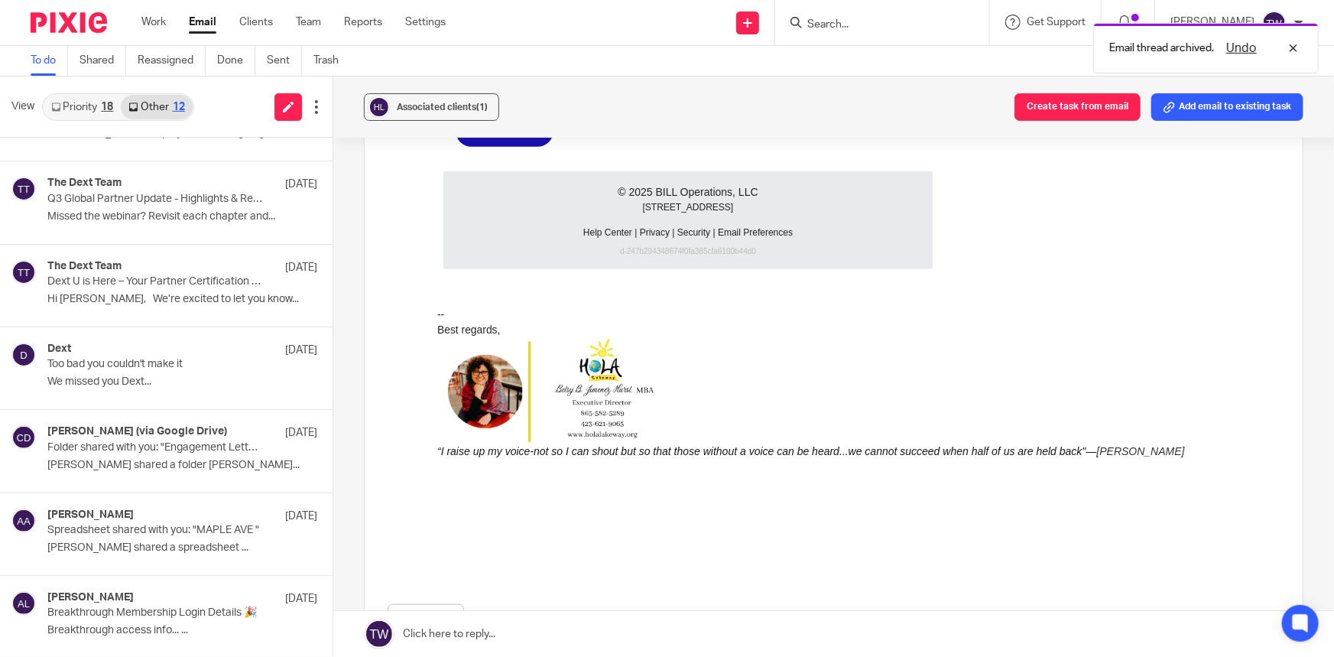
scroll to position [0, 0]
